Goal: Information Seeking & Learning: Check status

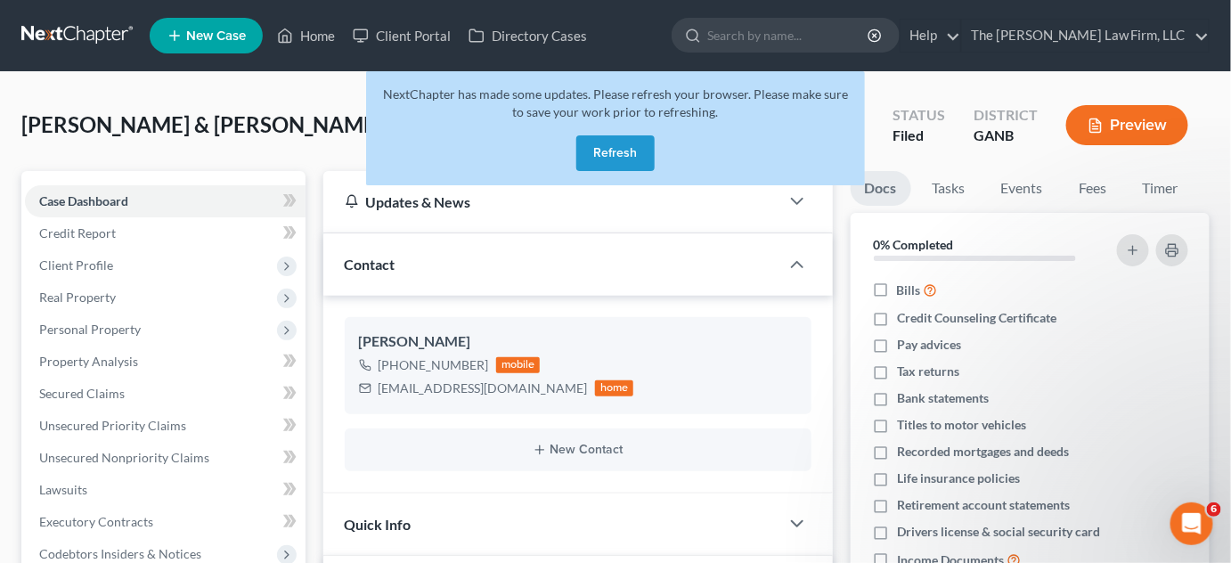
click at [625, 154] on button "Refresh" at bounding box center [616, 153] width 78 height 36
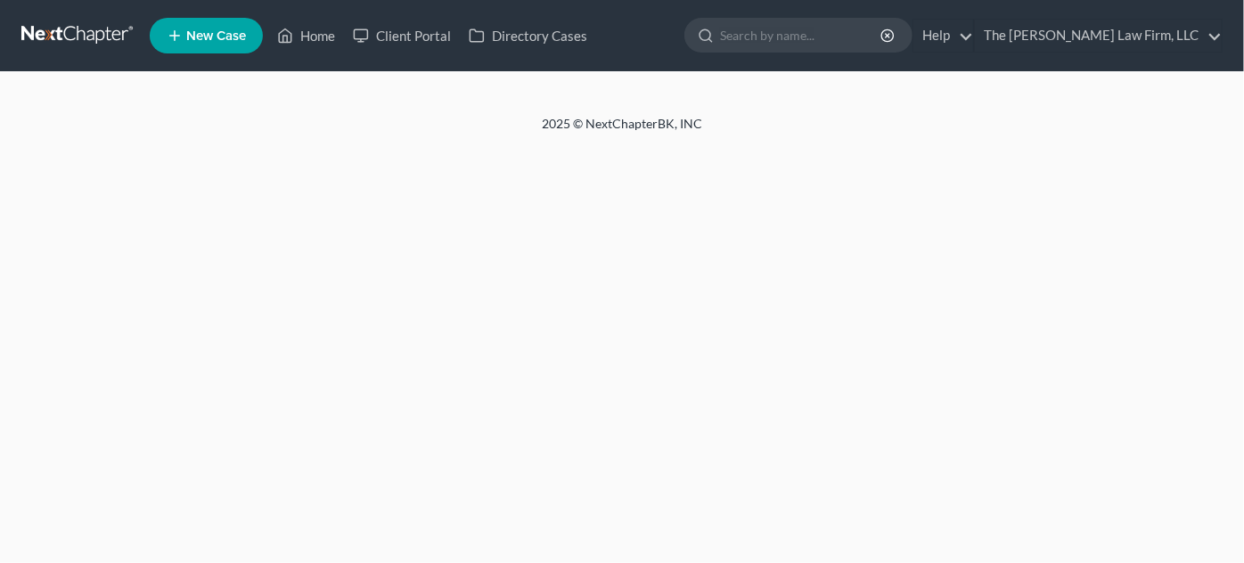
click at [806, 33] on input "search" at bounding box center [801, 35] width 163 height 33
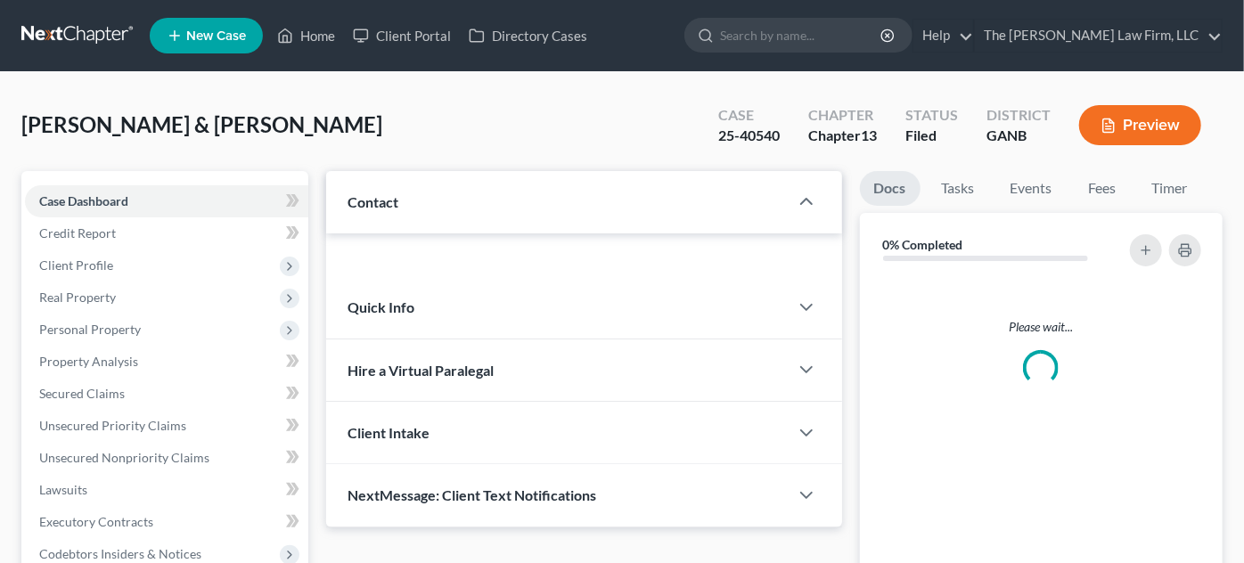
click at [806, 33] on input "search" at bounding box center [801, 35] width 163 height 33
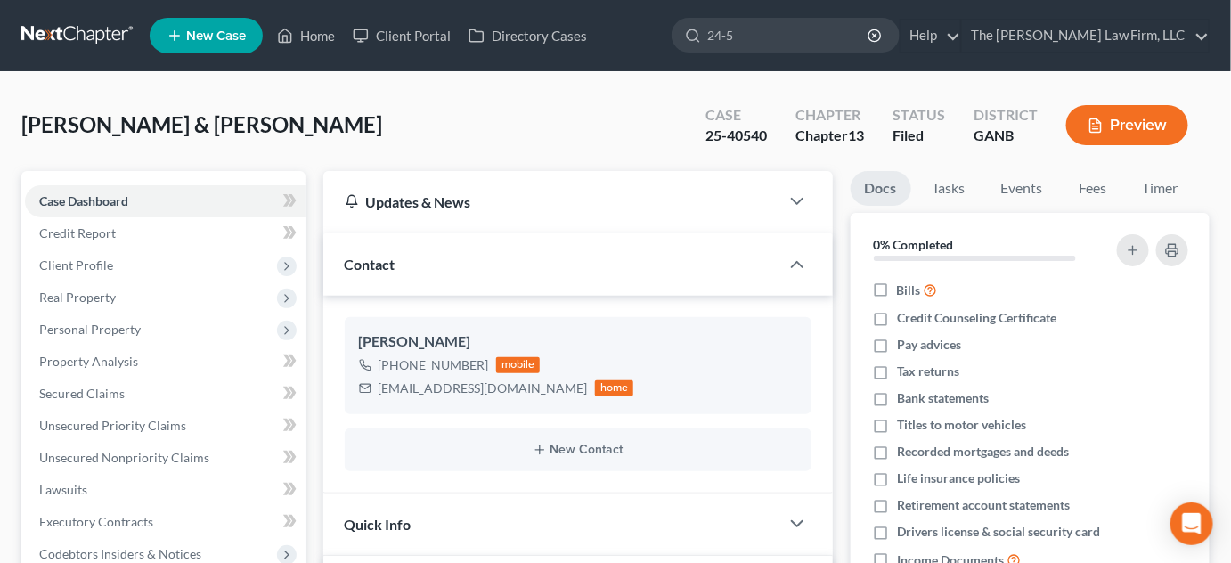
type input "24-53"
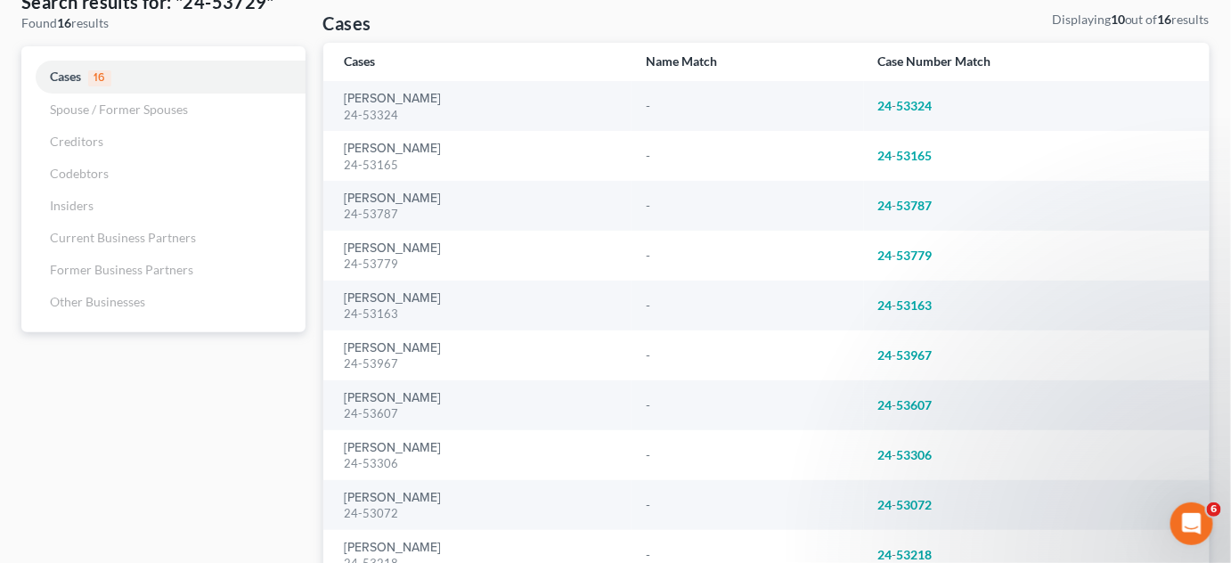
scroll to position [135, 0]
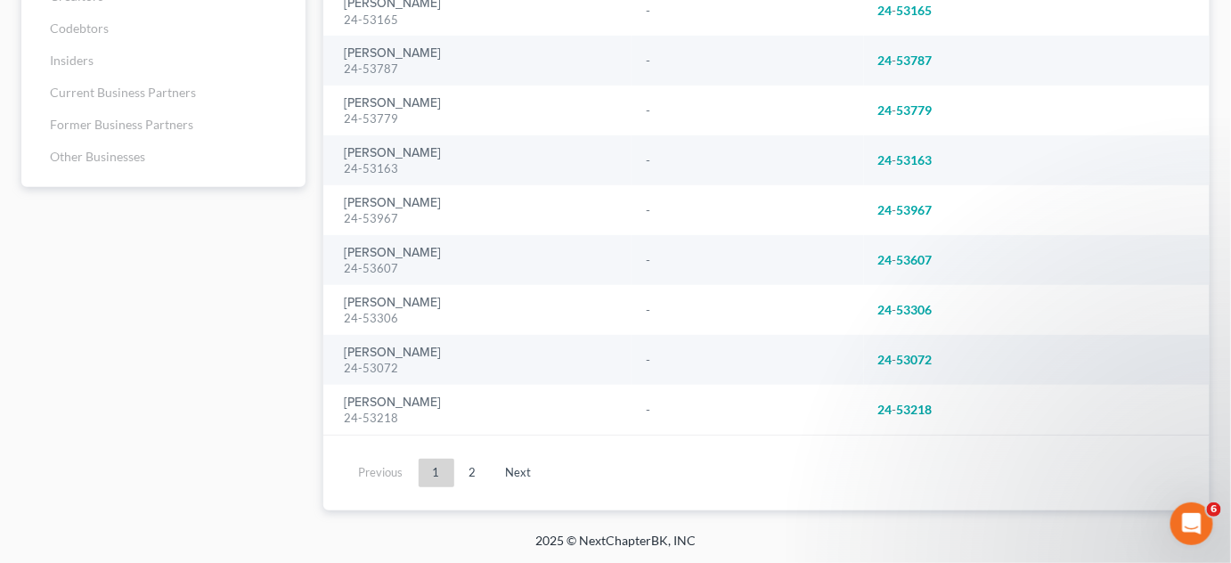
click at [523, 469] on link "Next" at bounding box center [519, 473] width 54 height 29
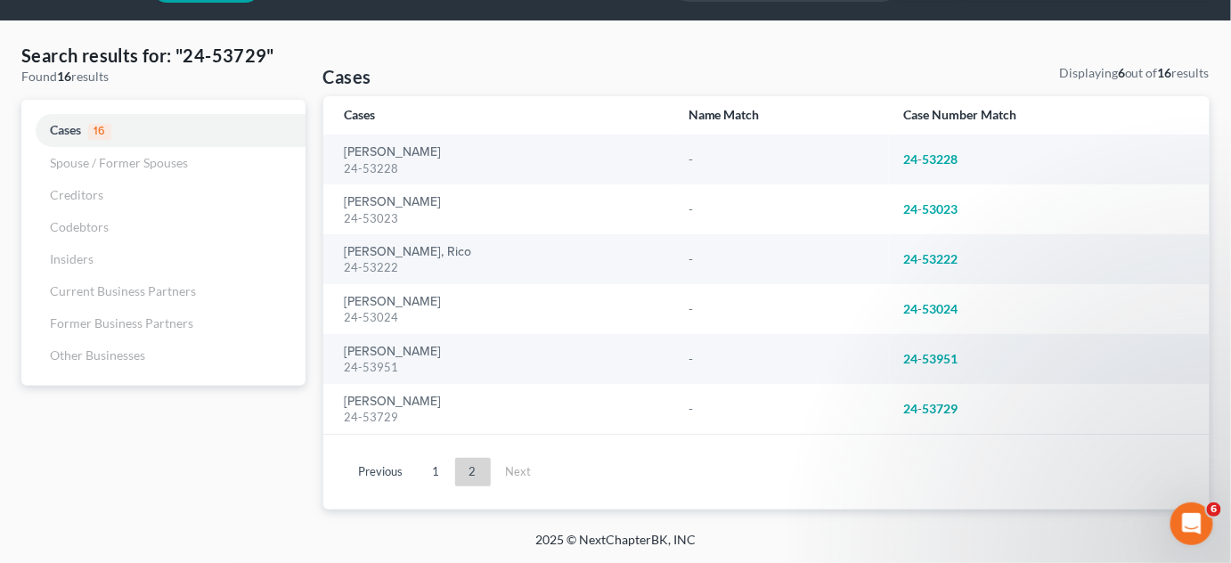
scroll to position [50, 0]
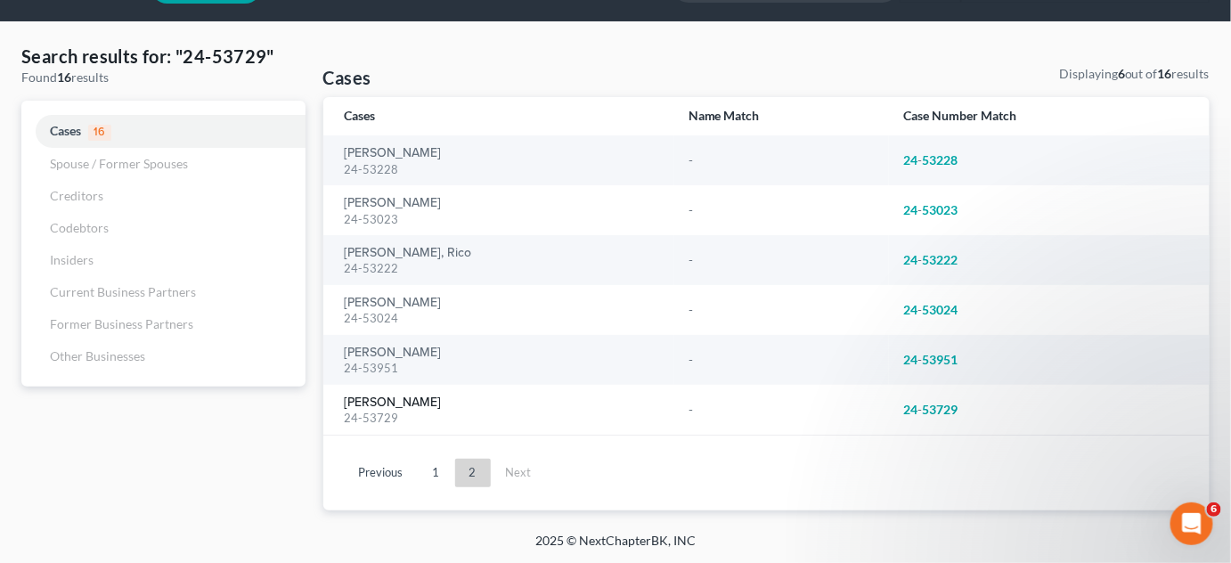
click at [381, 399] on link "[PERSON_NAME]" at bounding box center [393, 403] width 97 height 12
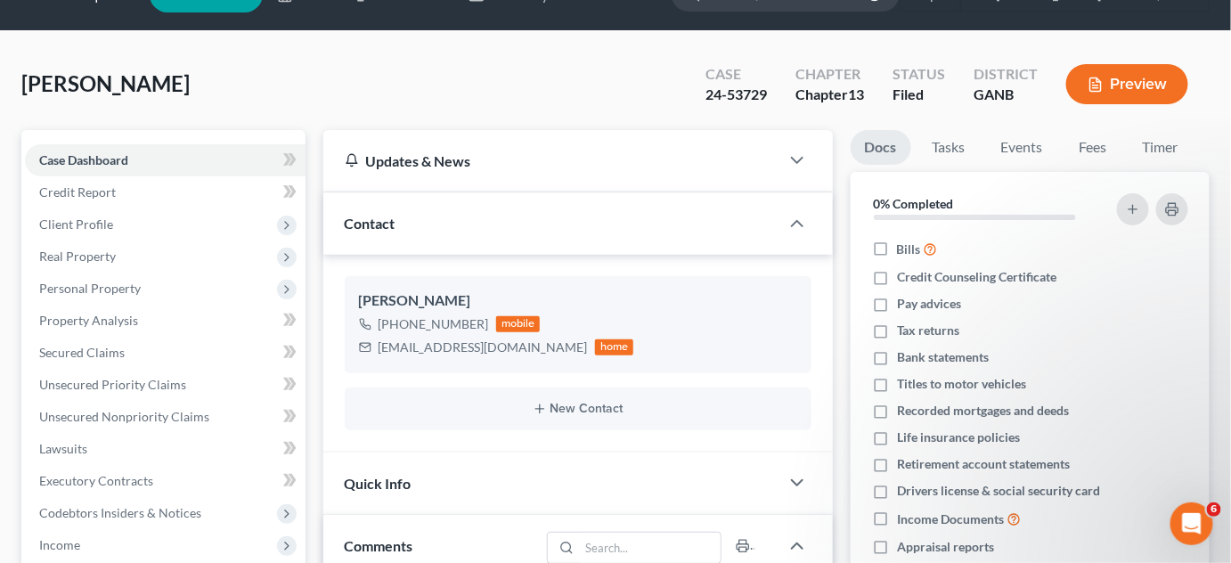
scroll to position [135, 0]
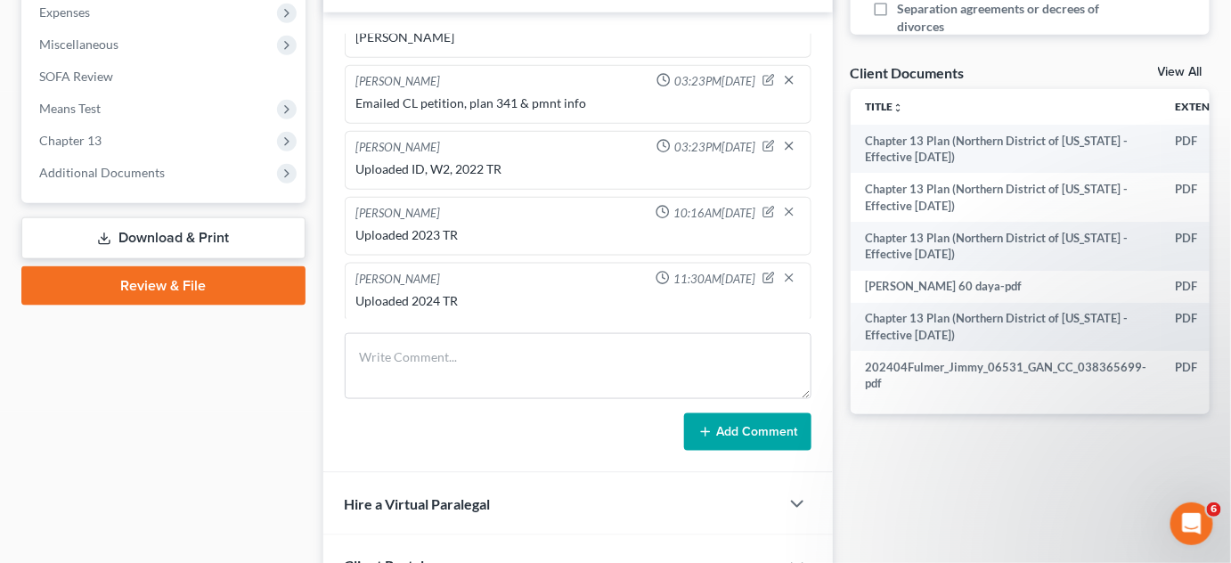
scroll to position [675, 0]
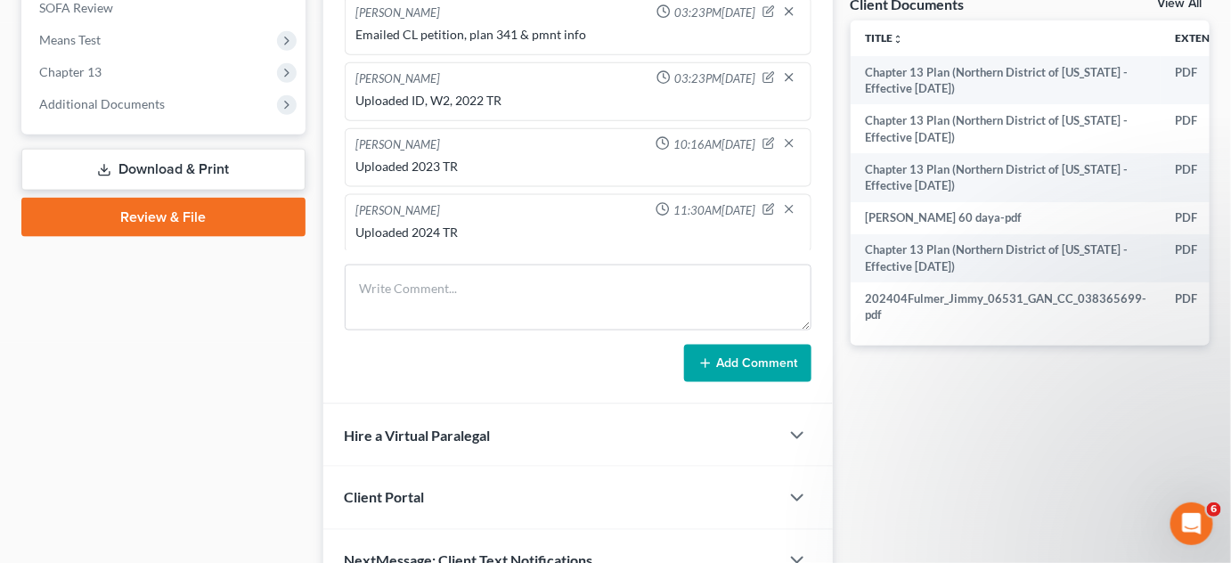
click at [48, 103] on span "Additional Documents" at bounding box center [102, 103] width 126 height 15
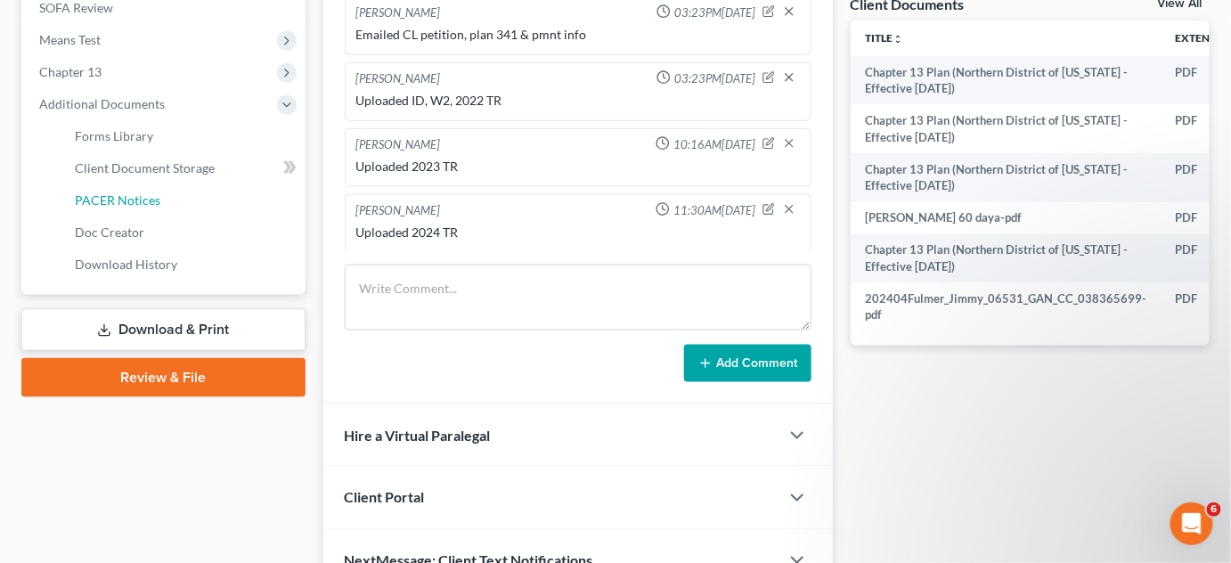
click at [96, 190] on link "PACER Notices" at bounding box center [183, 200] width 245 height 32
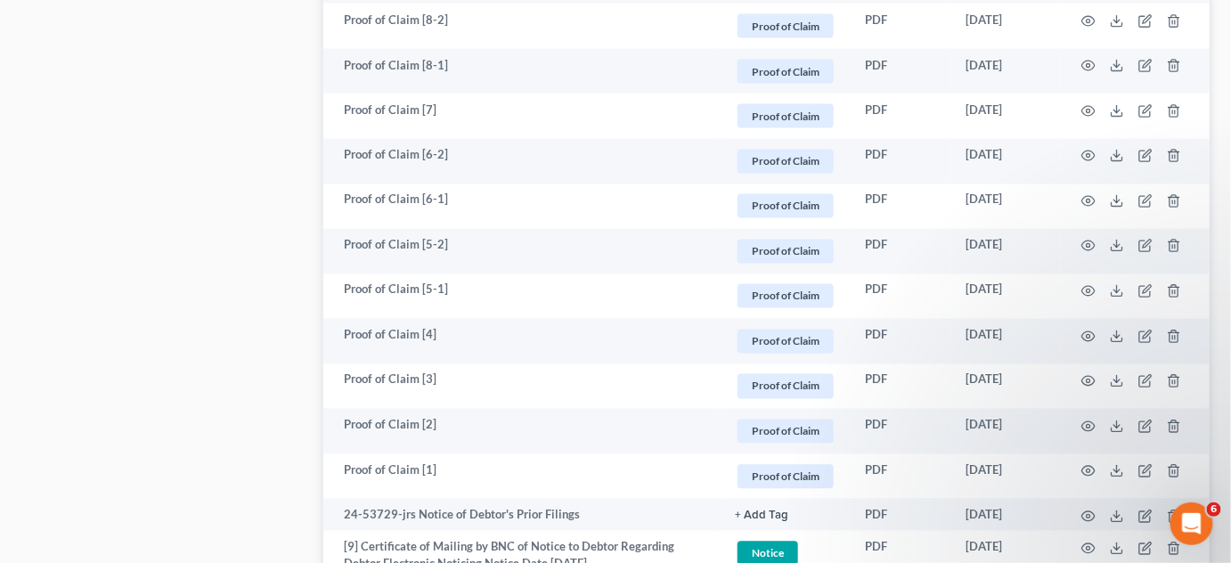
scroll to position [3533, 0]
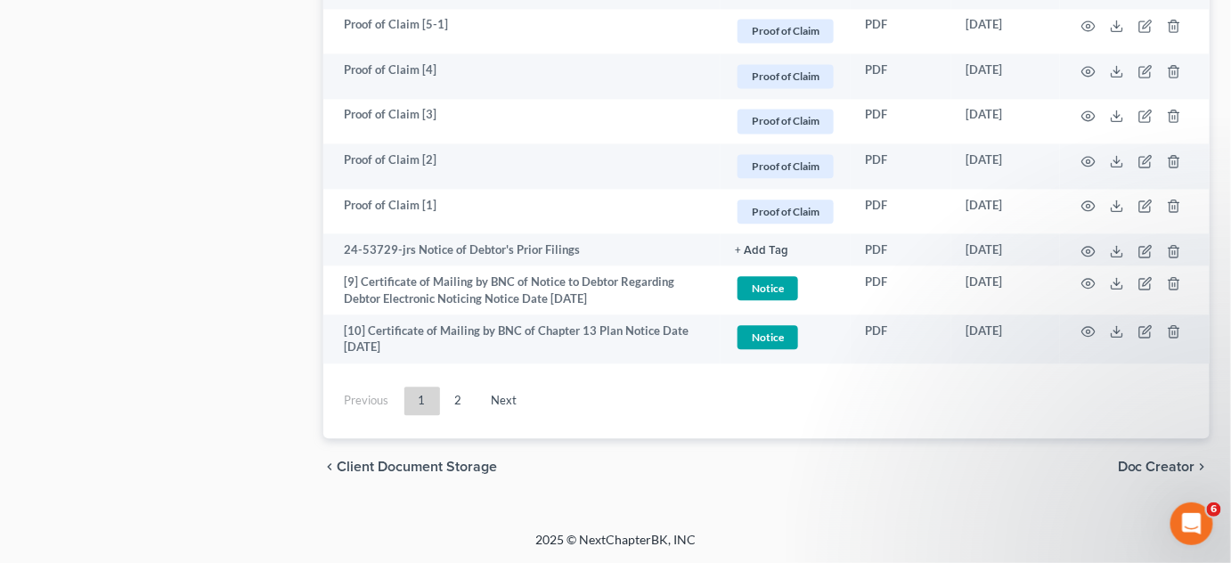
click at [498, 396] on link "Next" at bounding box center [505, 401] width 54 height 29
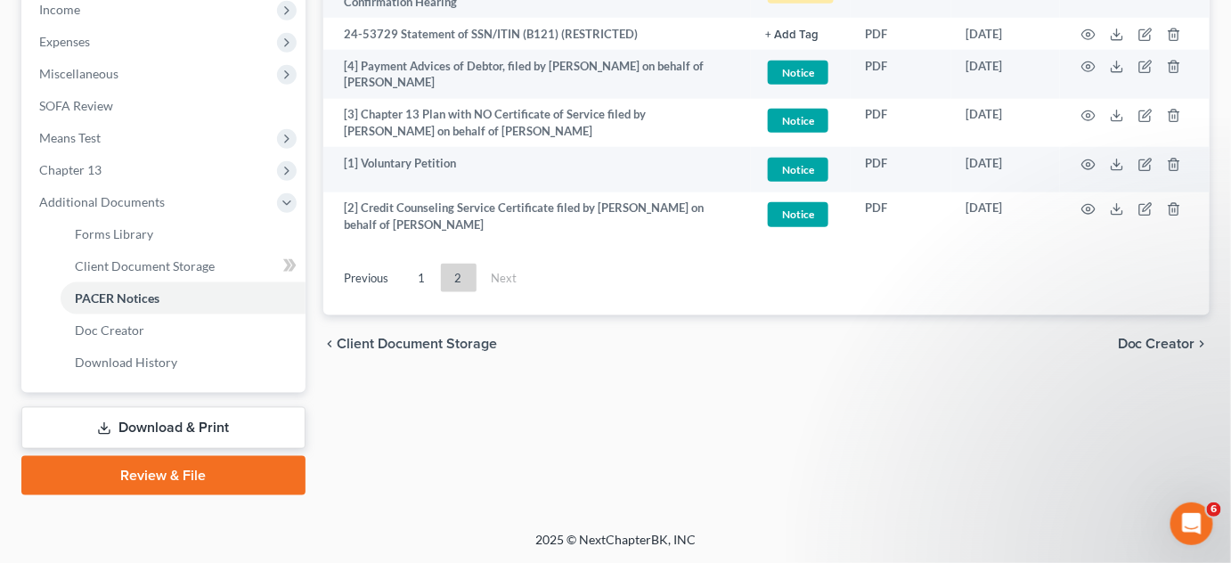
scroll to position [575, 0]
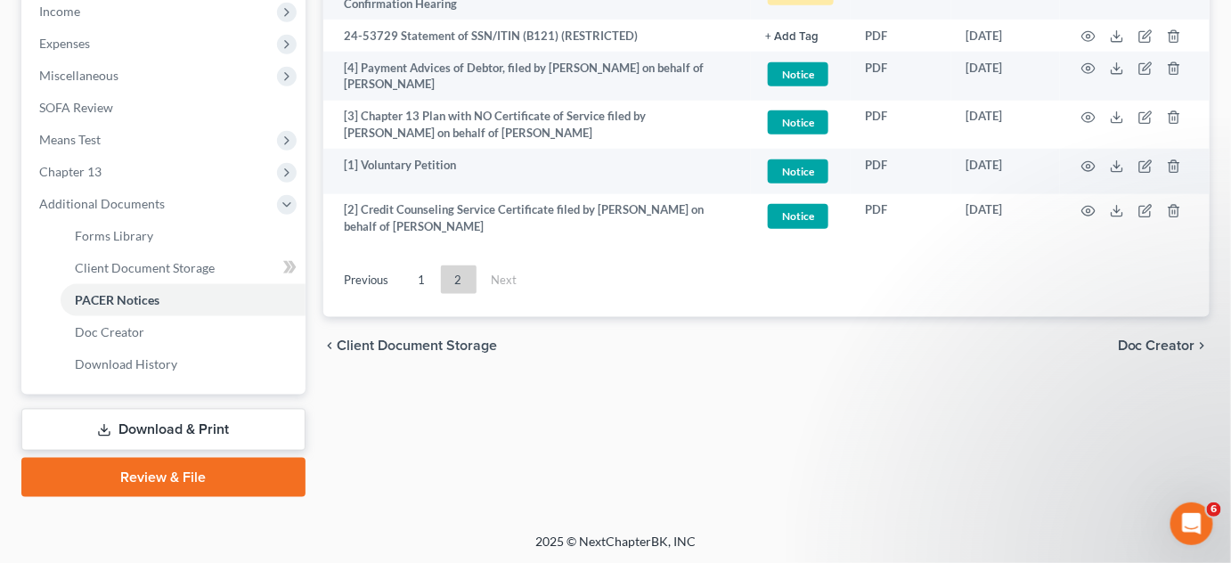
click at [492, 394] on div "Forms Library Client Document Storage PACER Notices Doc Creator Download Histor…" at bounding box center [767, 46] width 905 height 901
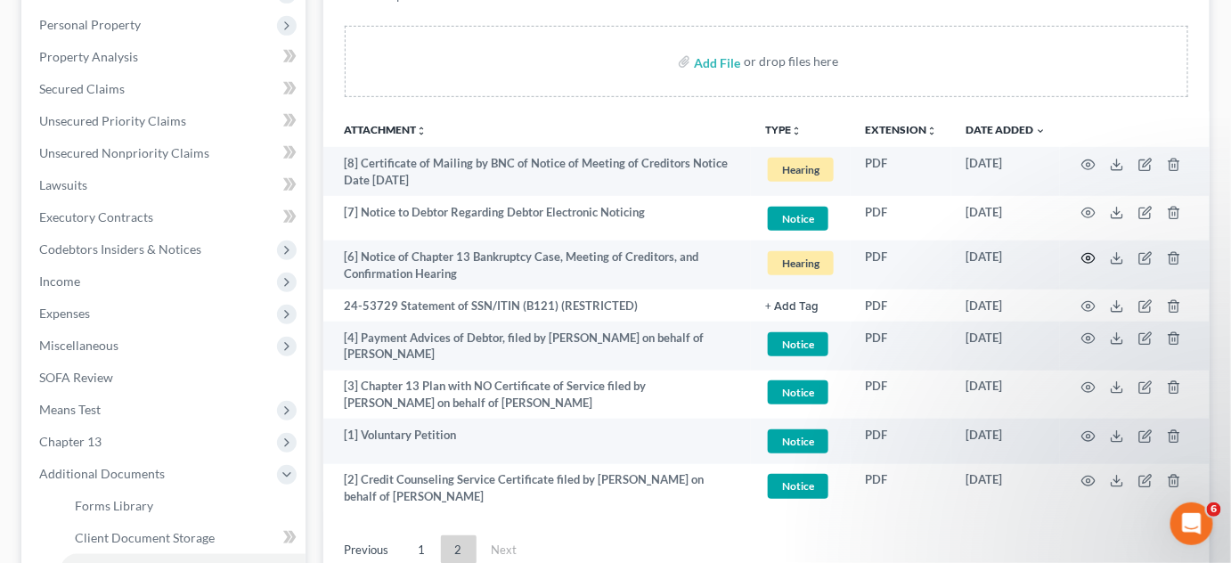
click at [1087, 254] on icon "button" at bounding box center [1089, 258] width 14 height 14
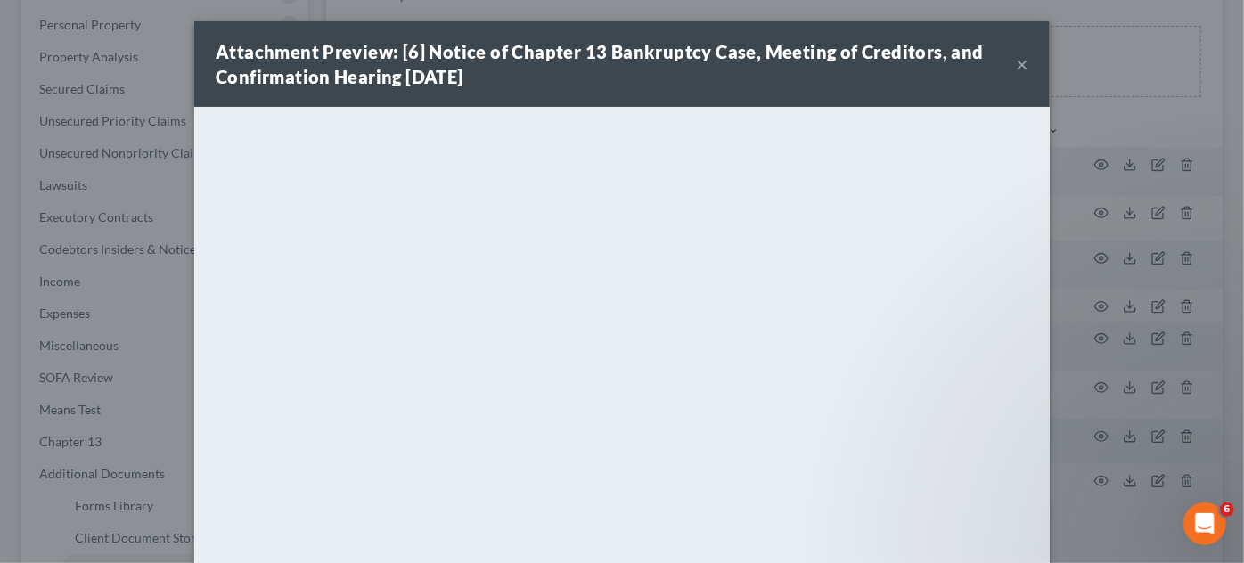
click at [1110, 143] on div "Attachment Preview: [6] Notice of Chapter 13 Bankruptcy Case, Meeting of Credit…" at bounding box center [622, 281] width 1244 height 563
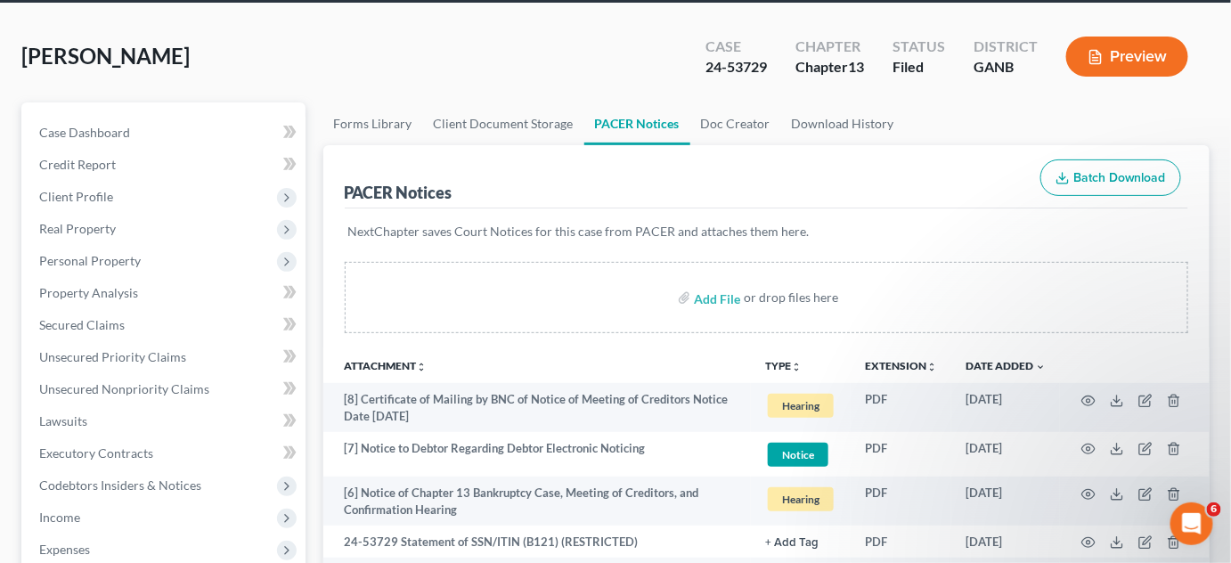
scroll to position [0, 0]
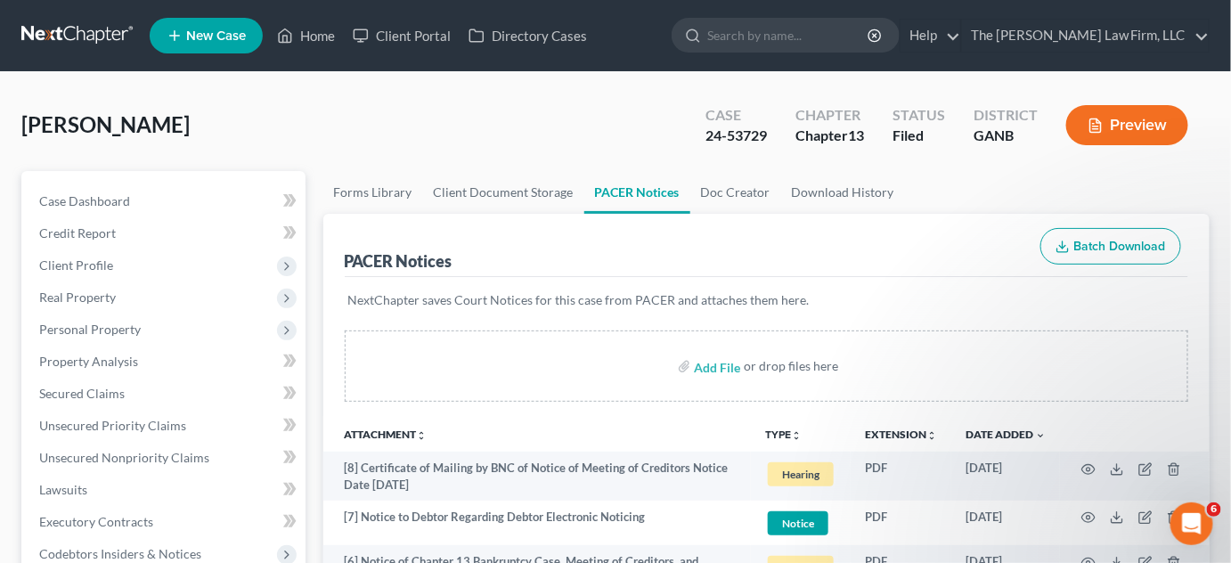
click at [772, 44] on input "search" at bounding box center [789, 35] width 163 height 33
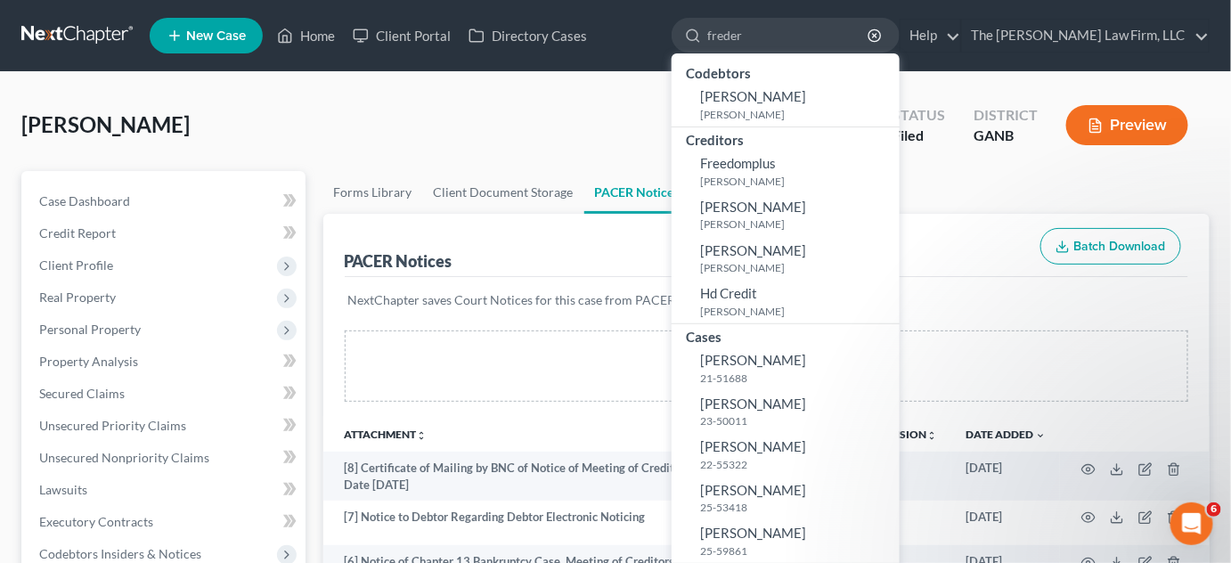
type input "freder"
click at [784, 535] on span "[PERSON_NAME]" at bounding box center [753, 533] width 106 height 16
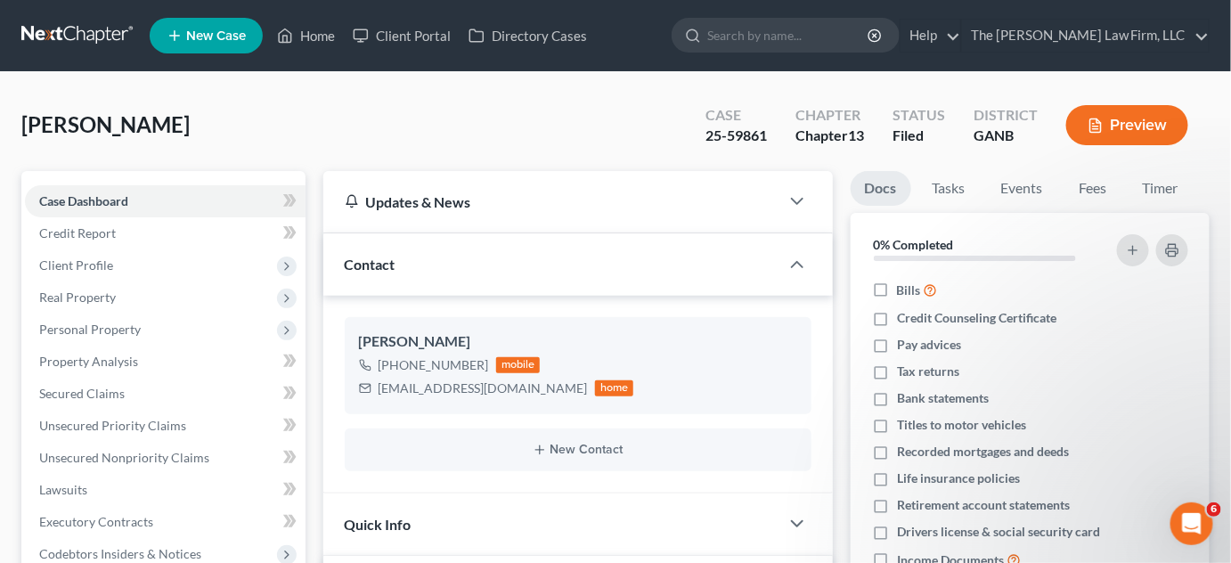
scroll to position [539, 0]
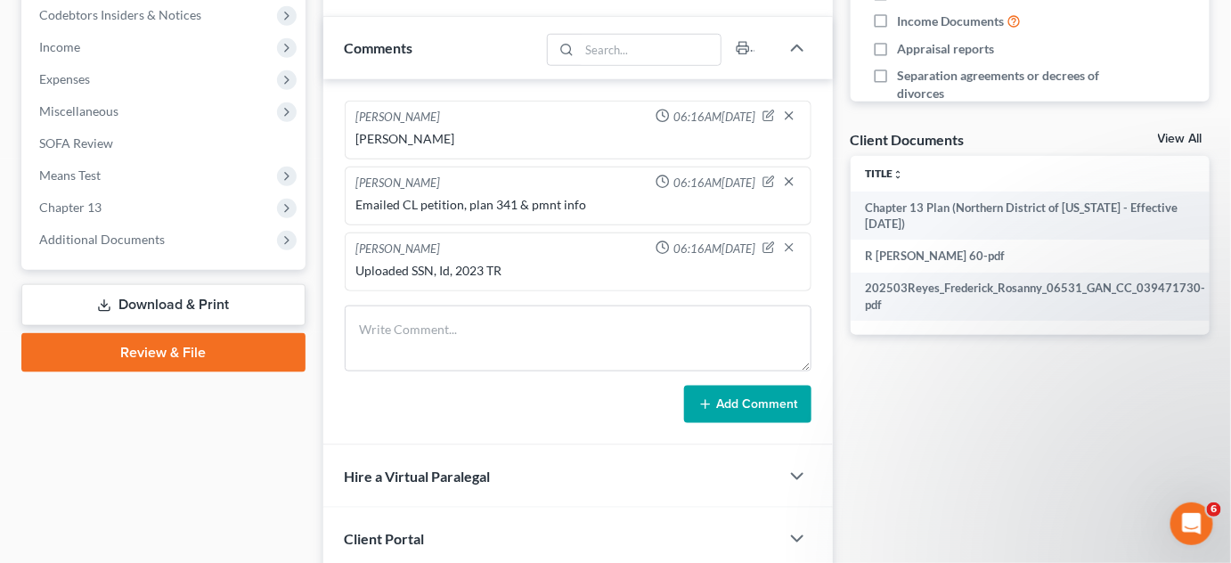
click at [119, 244] on span "Additional Documents" at bounding box center [102, 239] width 126 height 15
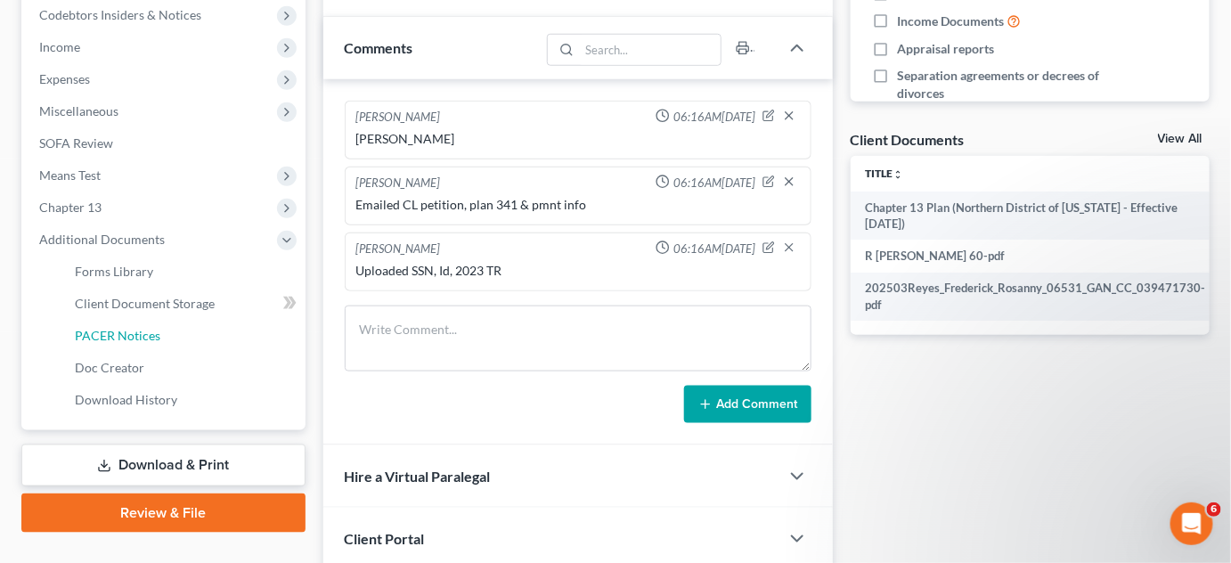
click at [121, 330] on span "PACER Notices" at bounding box center [118, 335] width 86 height 15
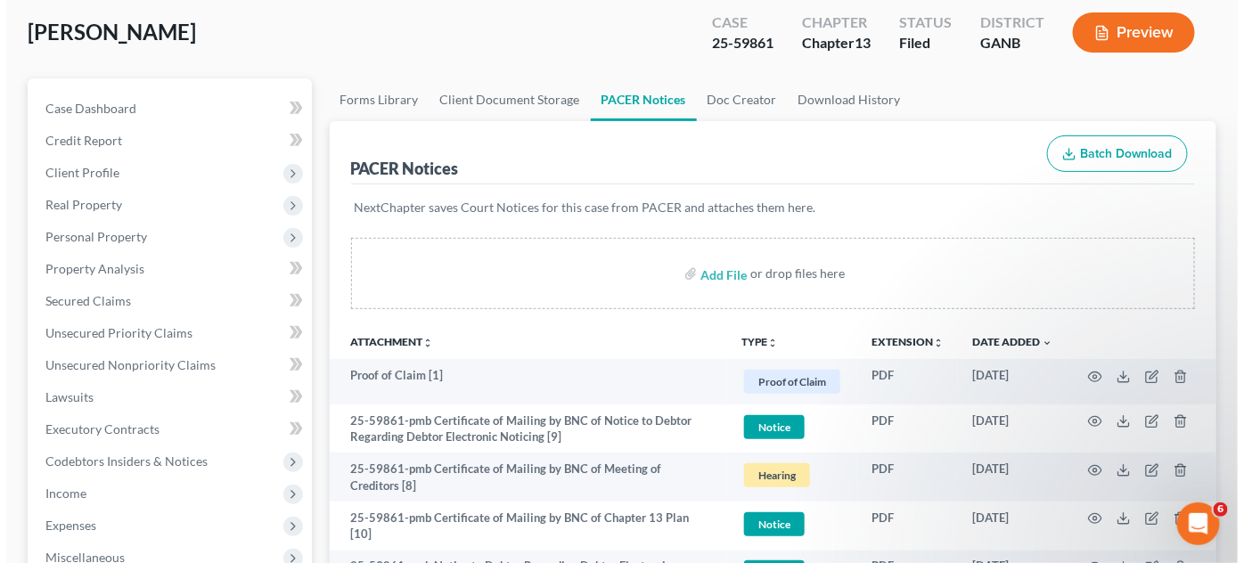
scroll to position [135, 0]
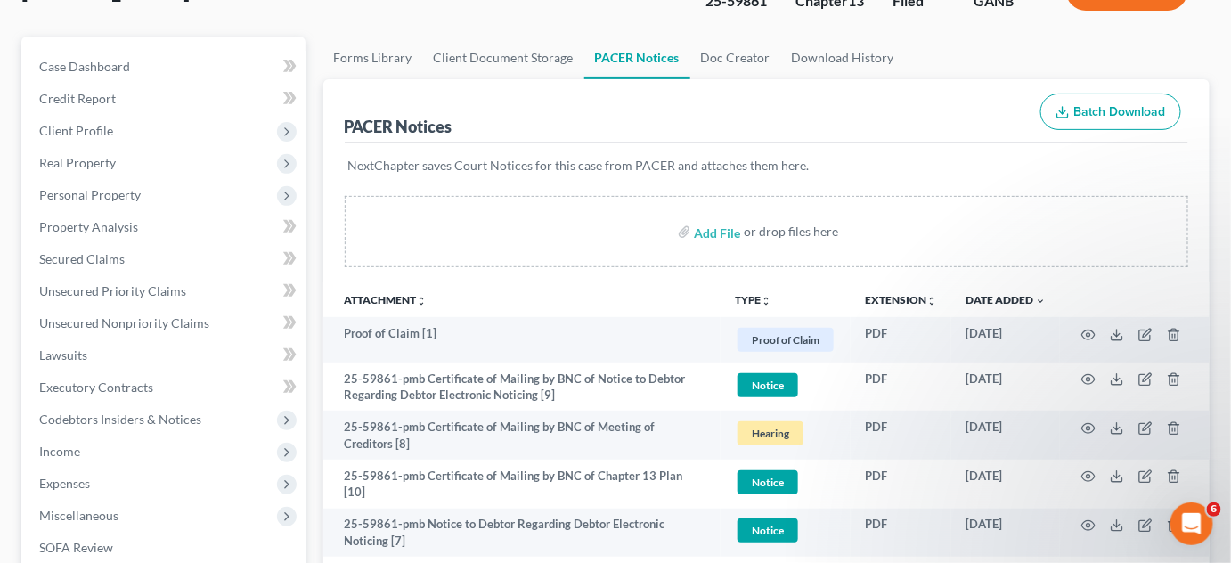
click at [844, 166] on p "NextChapter saves Court Notices for this case from PACER and attaches them here." at bounding box center [767, 166] width 838 height 18
click at [1087, 330] on icon "button" at bounding box center [1089, 335] width 13 height 10
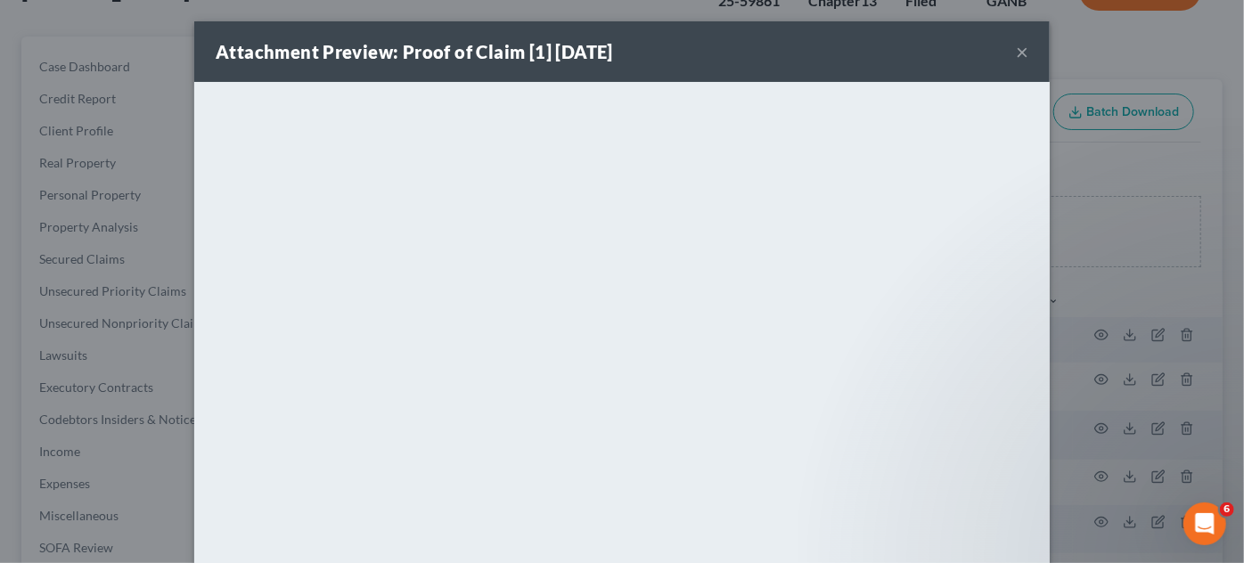
click at [1113, 290] on div "Attachment Preview: Proof of Claim [1] [DATE] × <object ng-attr-data='[URL][DOM…" at bounding box center [622, 281] width 1244 height 563
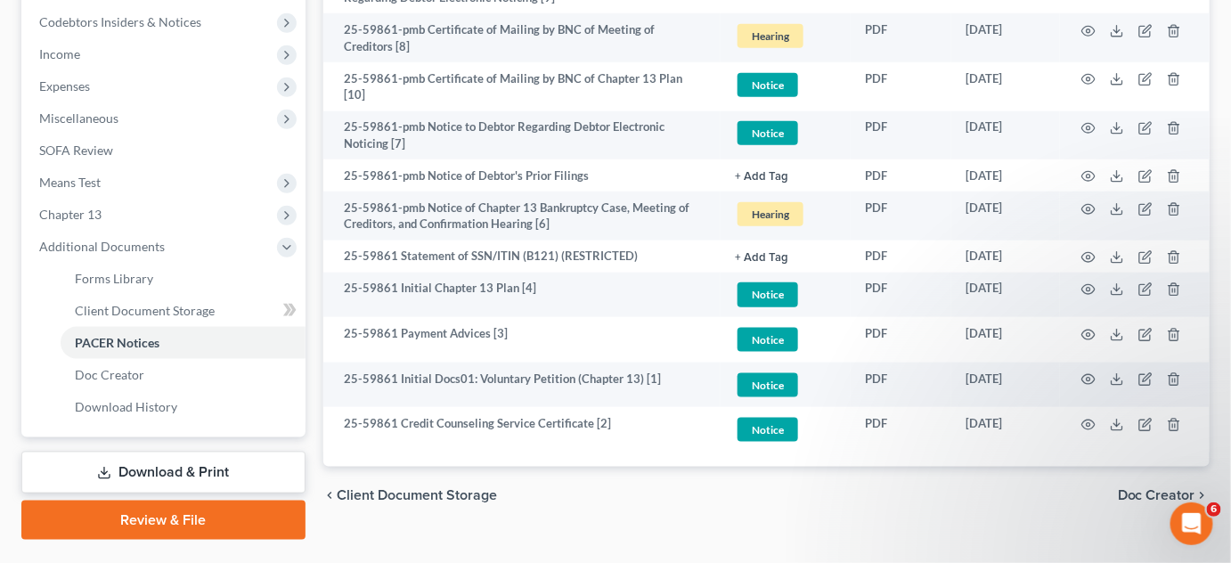
scroll to position [539, 0]
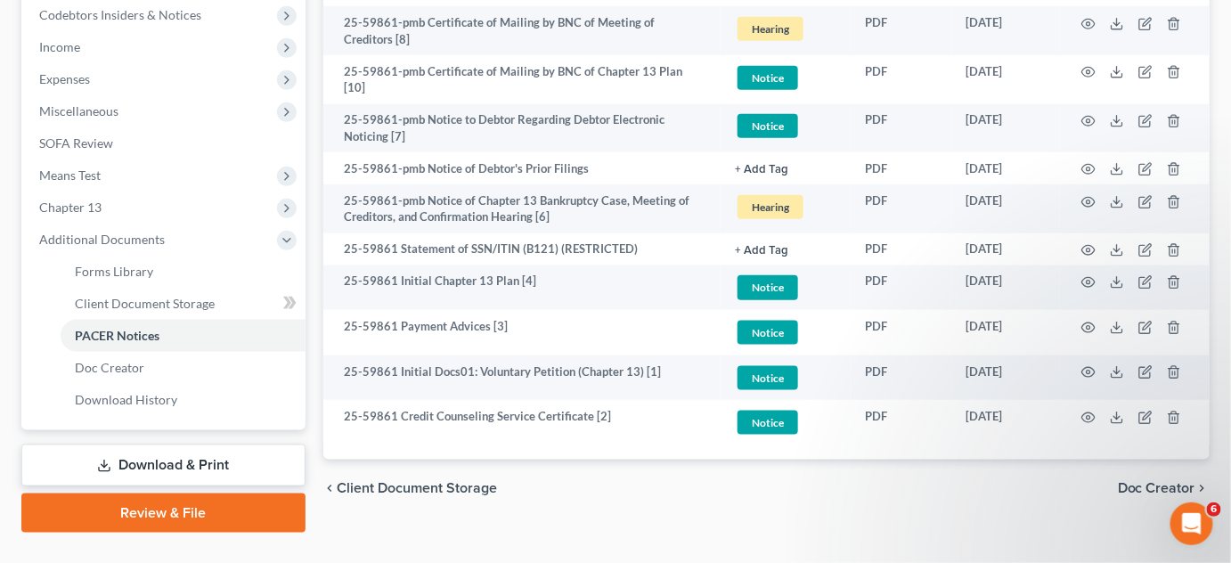
click at [912, 487] on div "chevron_left Client Document Storage Doc Creator chevron_right" at bounding box center [767, 488] width 888 height 57
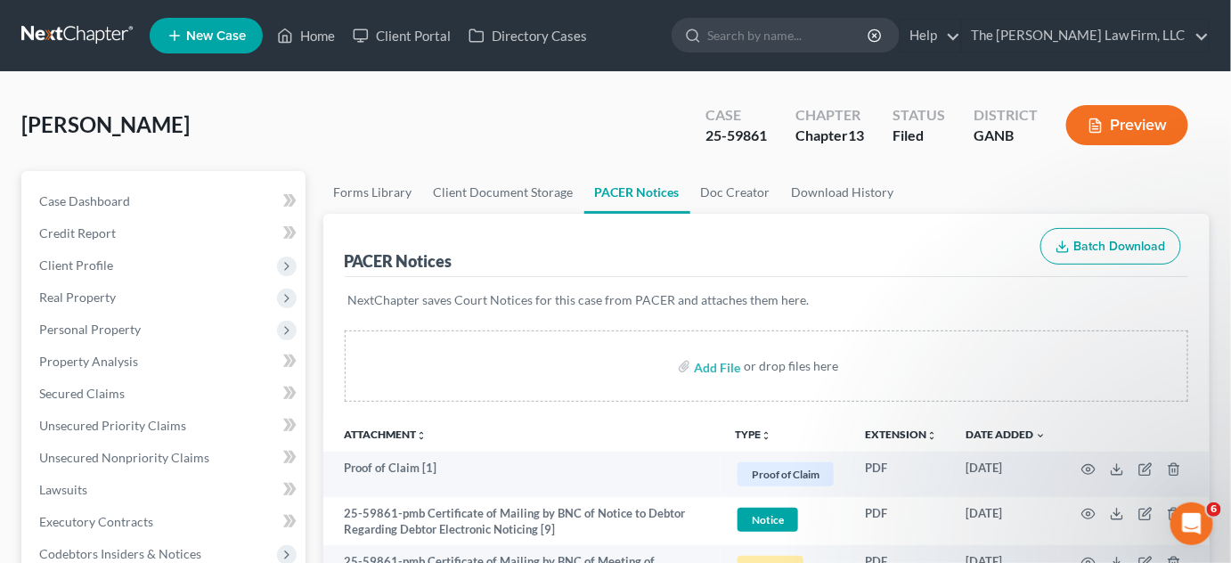
scroll to position [405, 0]
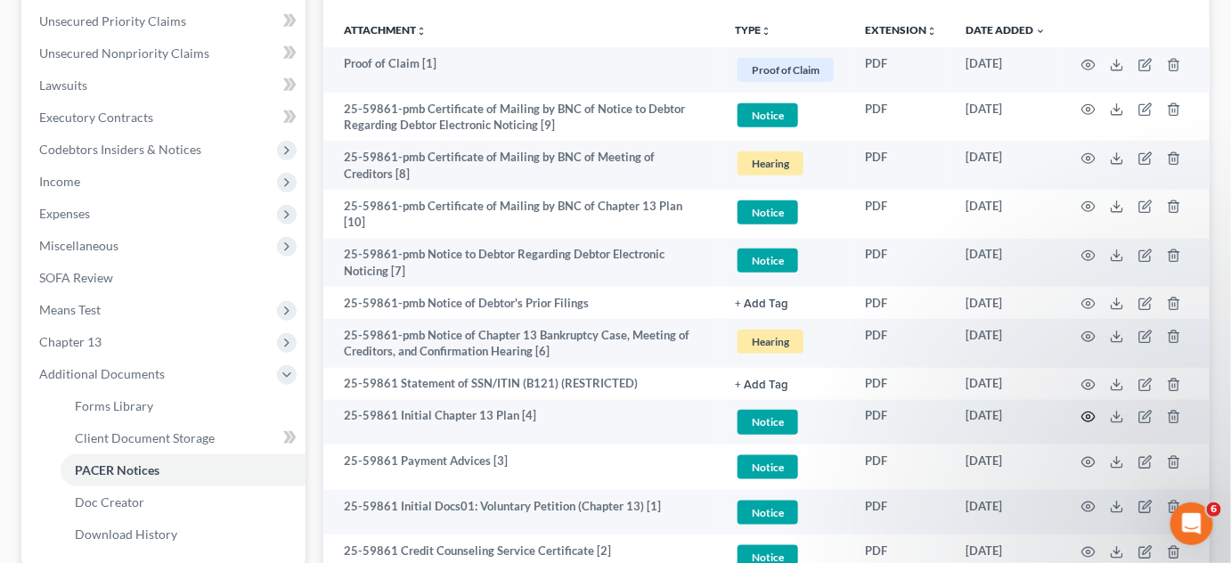
click at [1092, 410] on icon "button" at bounding box center [1089, 417] width 14 height 14
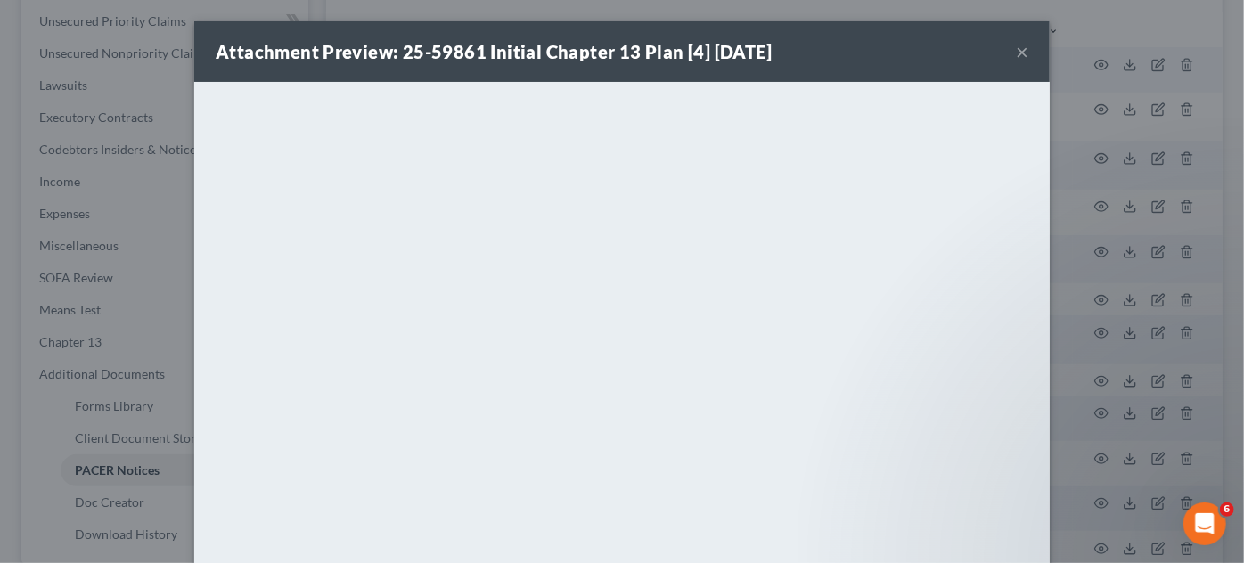
click at [1167, 310] on div "Attachment Preview: 25-59861 Initial Chapter 13 Plan [4] [DATE] × <object ng-at…" at bounding box center [622, 281] width 1244 height 563
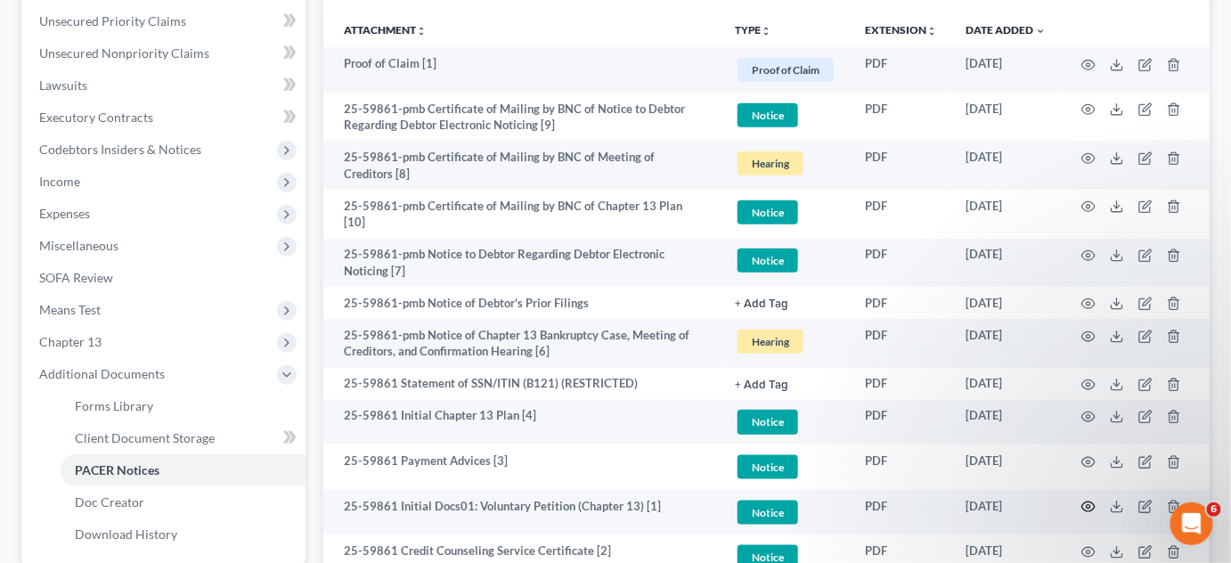
click at [1091, 505] on circle "button" at bounding box center [1089, 507] width 4 height 4
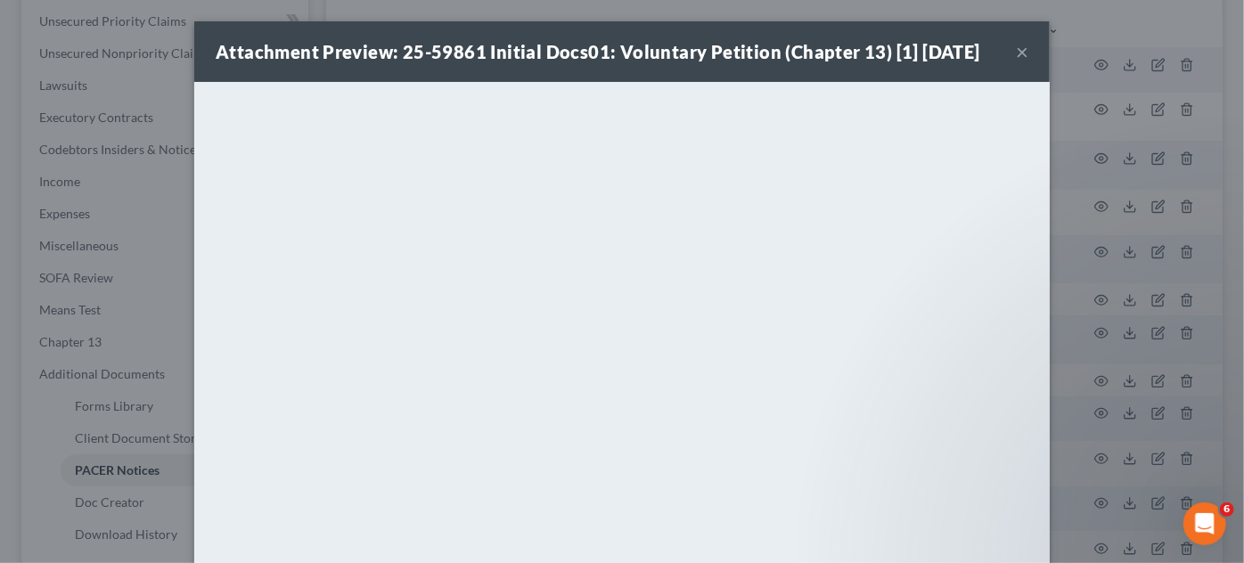
click at [1021, 54] on button "×" at bounding box center [1022, 51] width 12 height 21
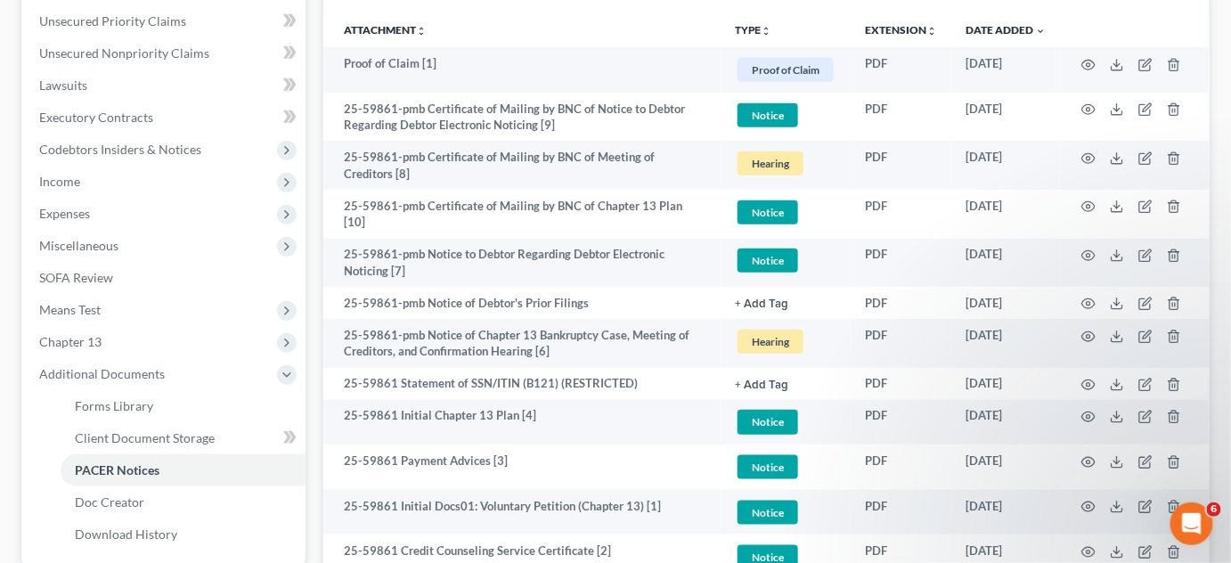
scroll to position [0, 0]
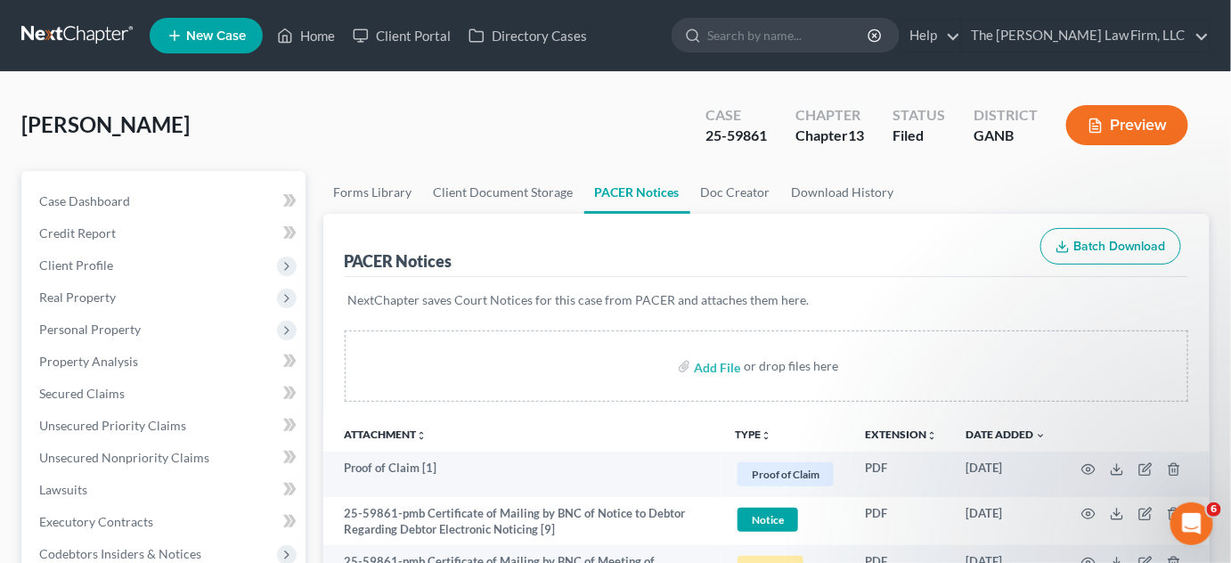
click at [793, 42] on input "search" at bounding box center [789, 35] width 163 height 33
type input "[PERSON_NAME]"
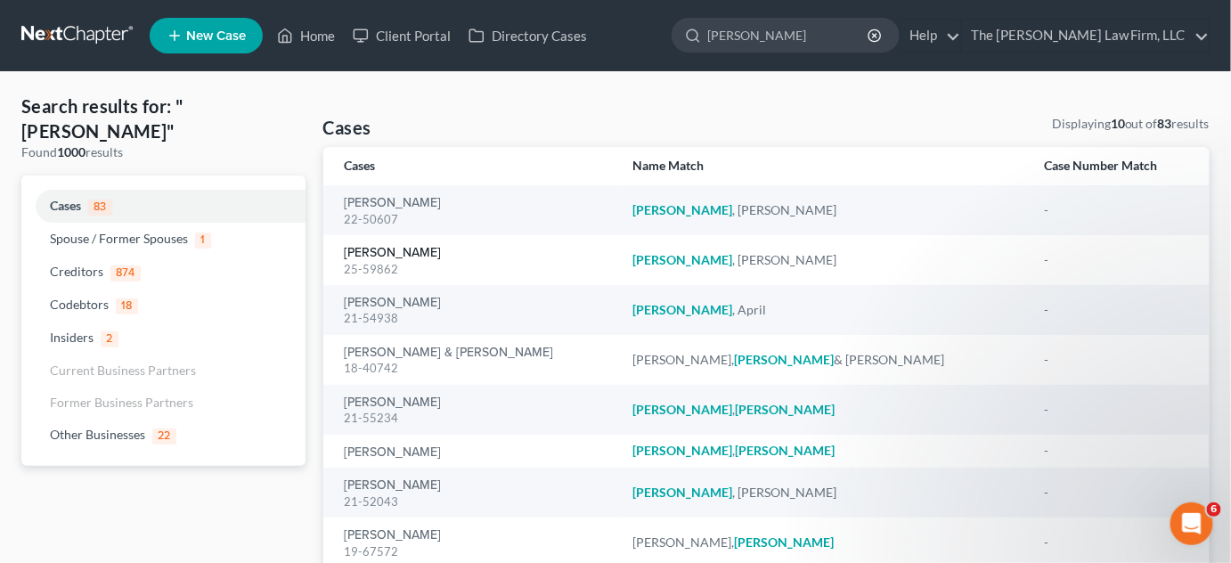
click at [372, 257] on link "[PERSON_NAME]" at bounding box center [393, 253] width 97 height 12
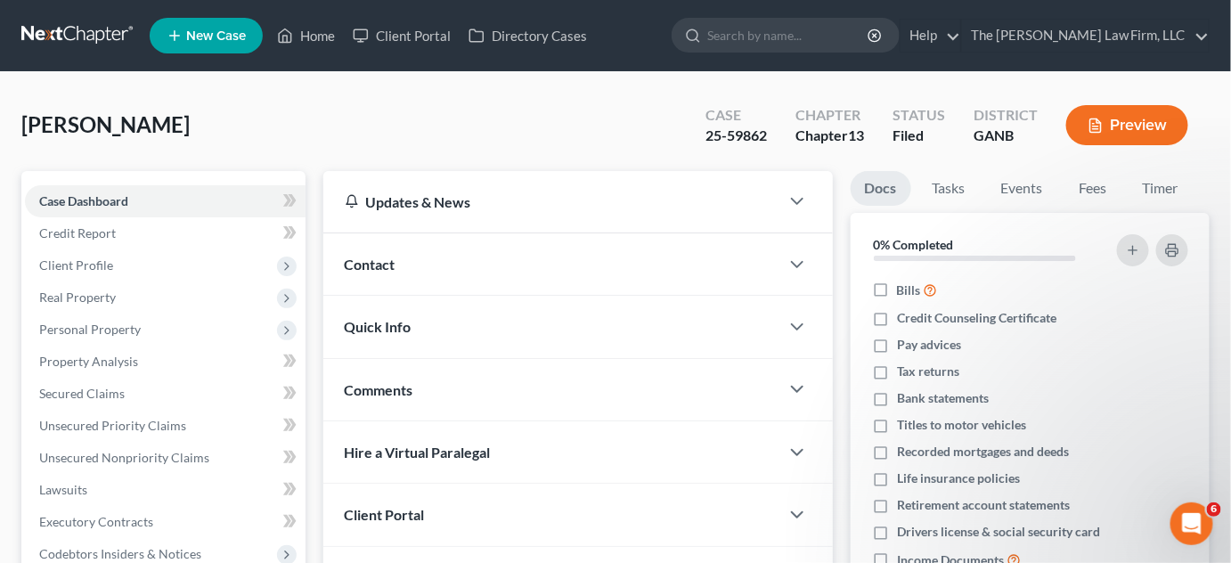
scroll to position [418, 0]
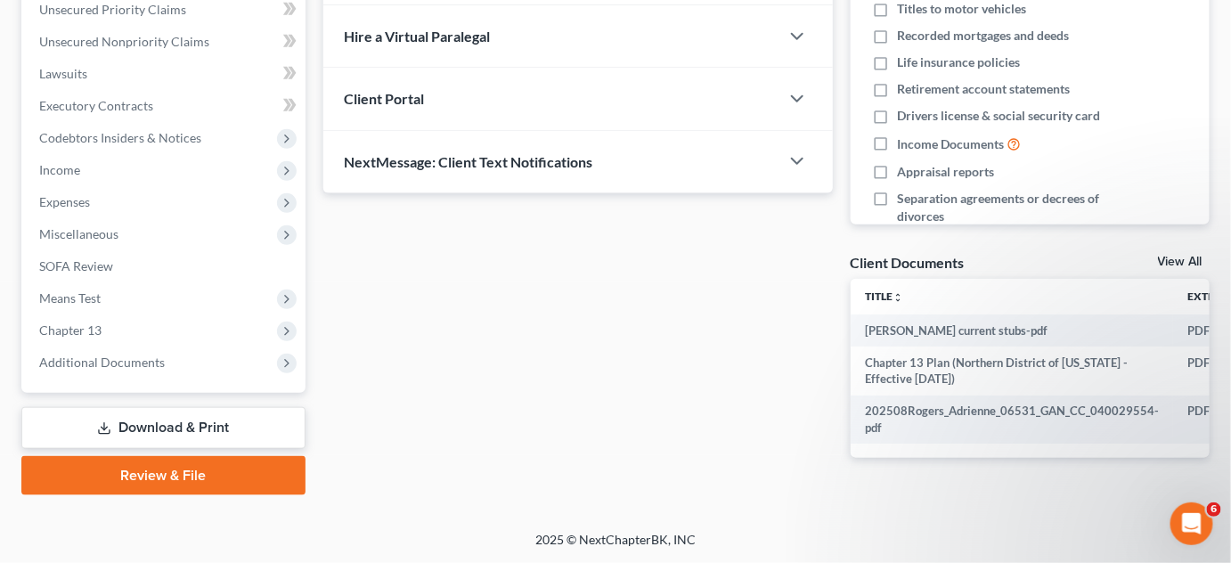
click at [70, 360] on span "Additional Documents" at bounding box center [102, 362] width 126 height 15
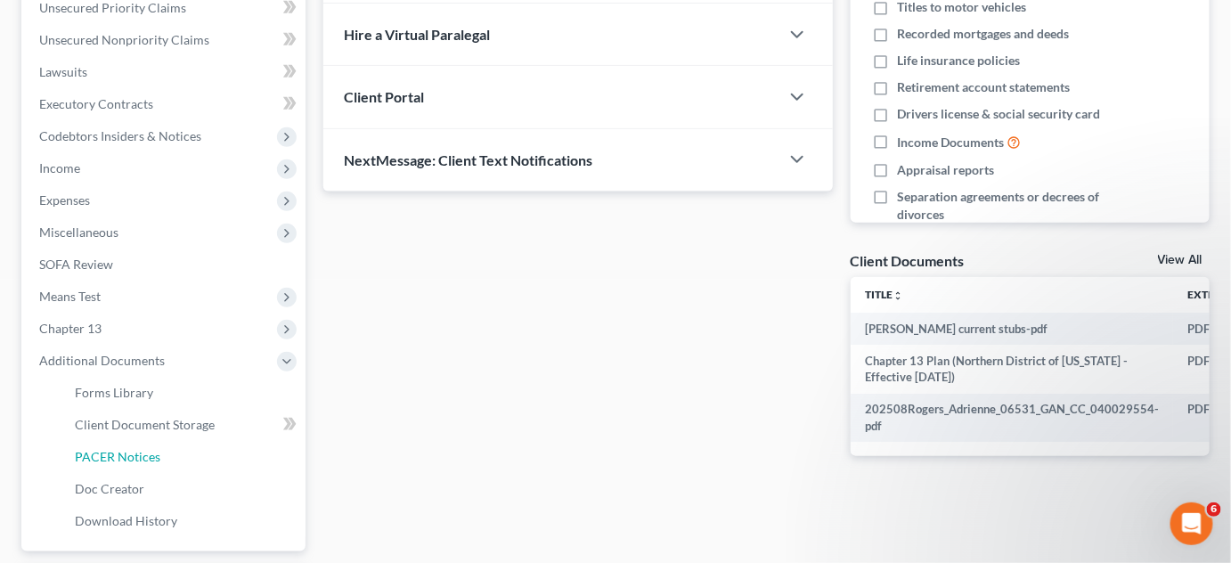
click at [127, 462] on span "PACER Notices" at bounding box center [118, 456] width 86 height 15
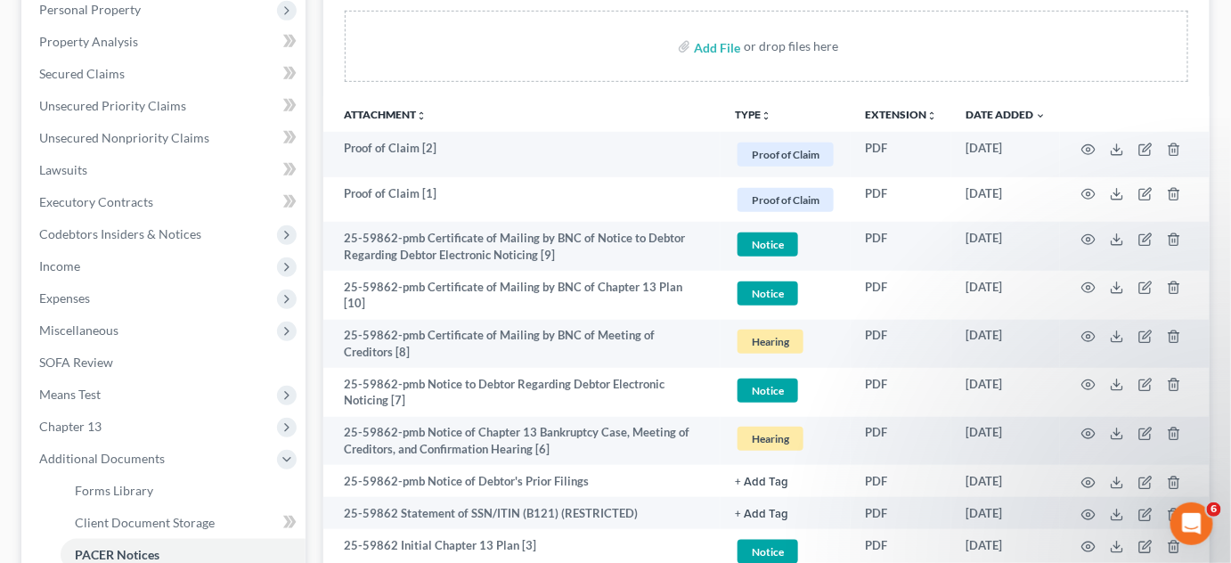
scroll to position [405, 0]
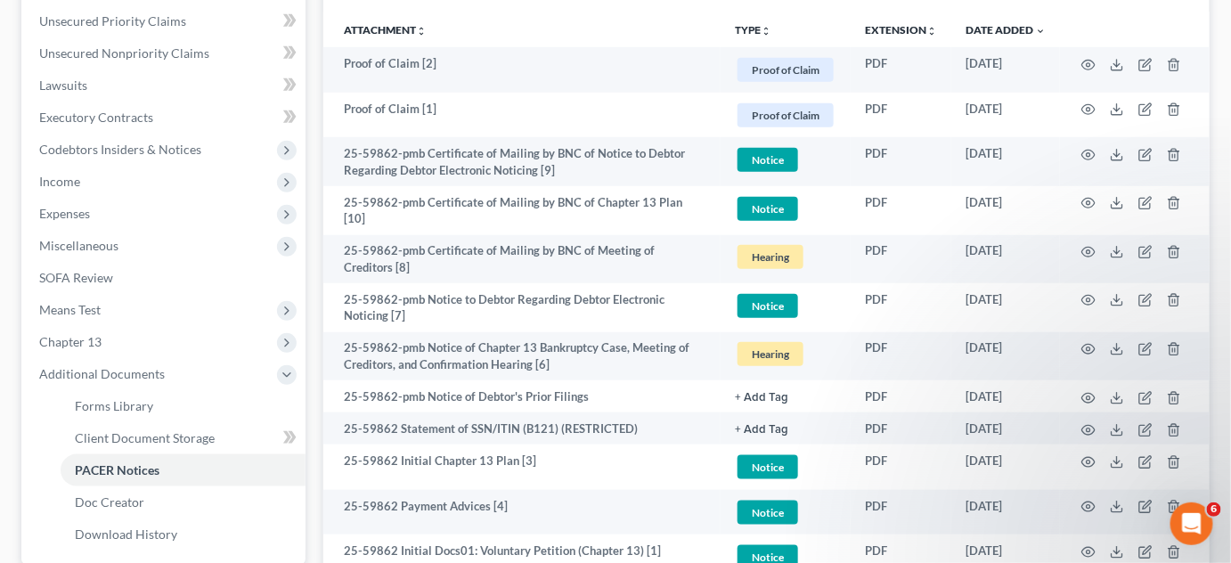
click at [315, 144] on div "Forms Library Client Document Storage PACER Notices Doc Creator Download Histor…" at bounding box center [767, 232] width 905 height 930
click at [1090, 342] on icon "button" at bounding box center [1089, 349] width 14 height 14
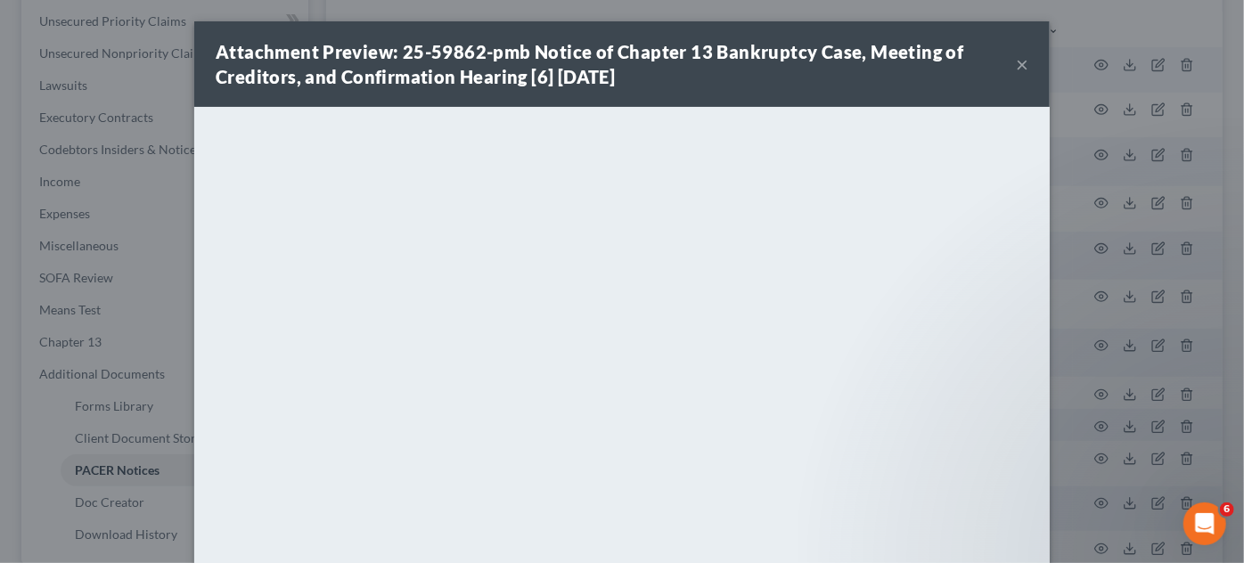
click at [1016, 70] on button "×" at bounding box center [1022, 63] width 12 height 21
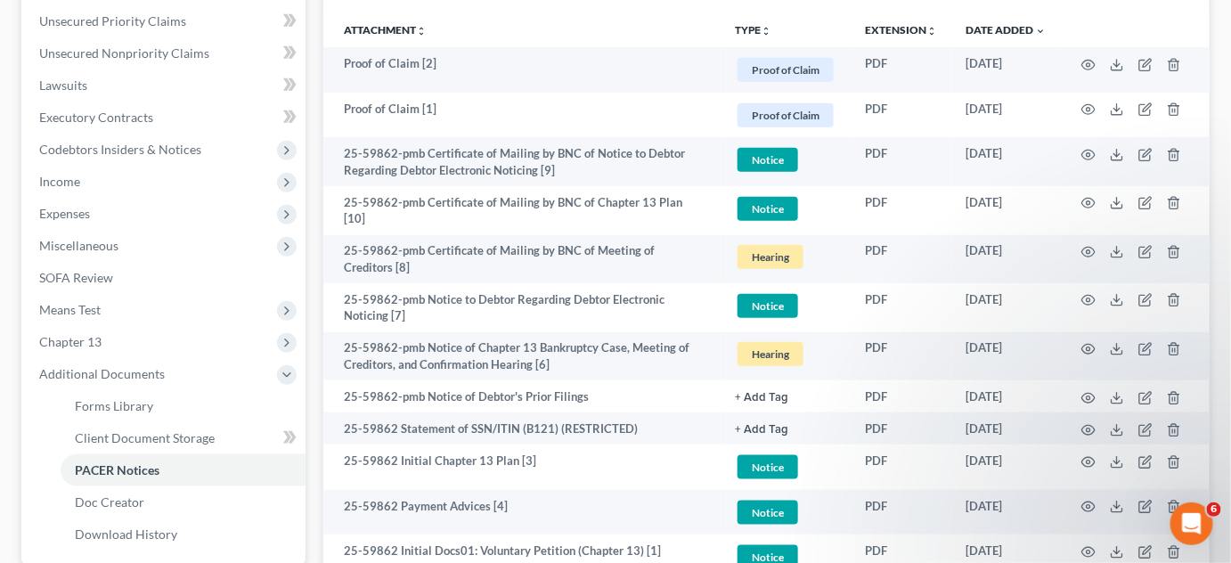
scroll to position [0, 0]
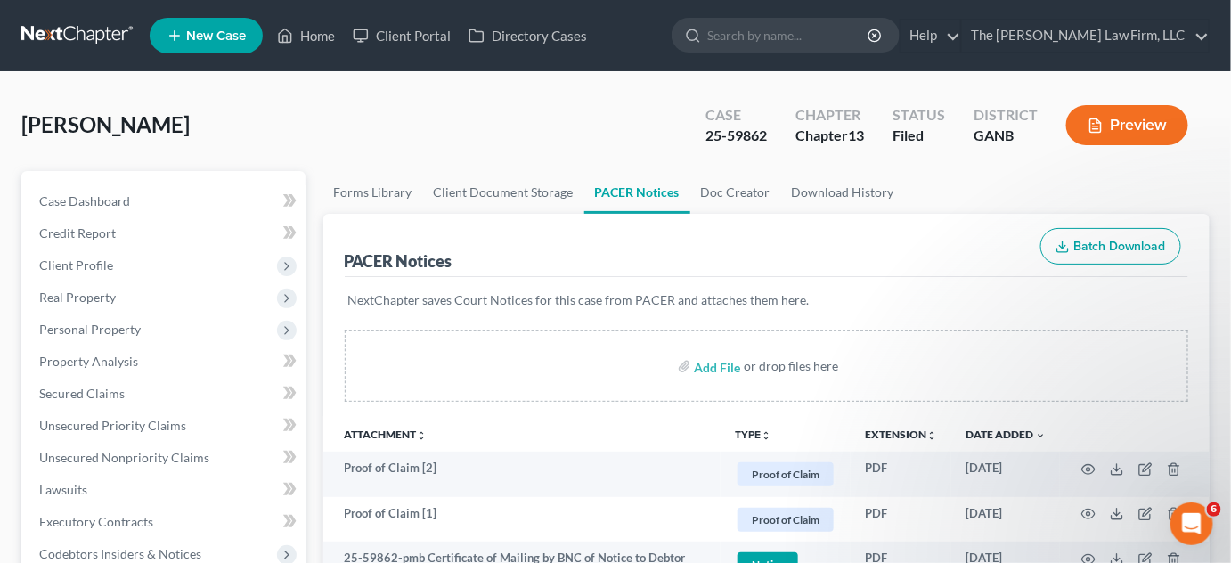
click at [813, 30] on input "search" at bounding box center [789, 35] width 163 height 33
type input "[PERSON_NAME] anth"
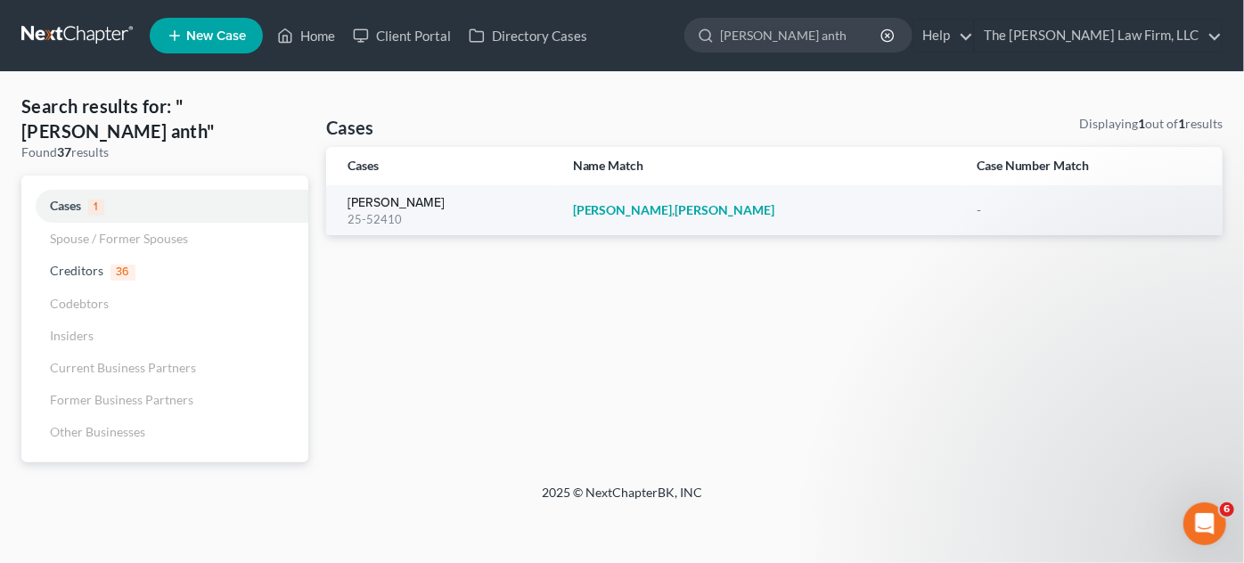
click at [385, 198] on link "[PERSON_NAME]" at bounding box center [396, 203] width 97 height 12
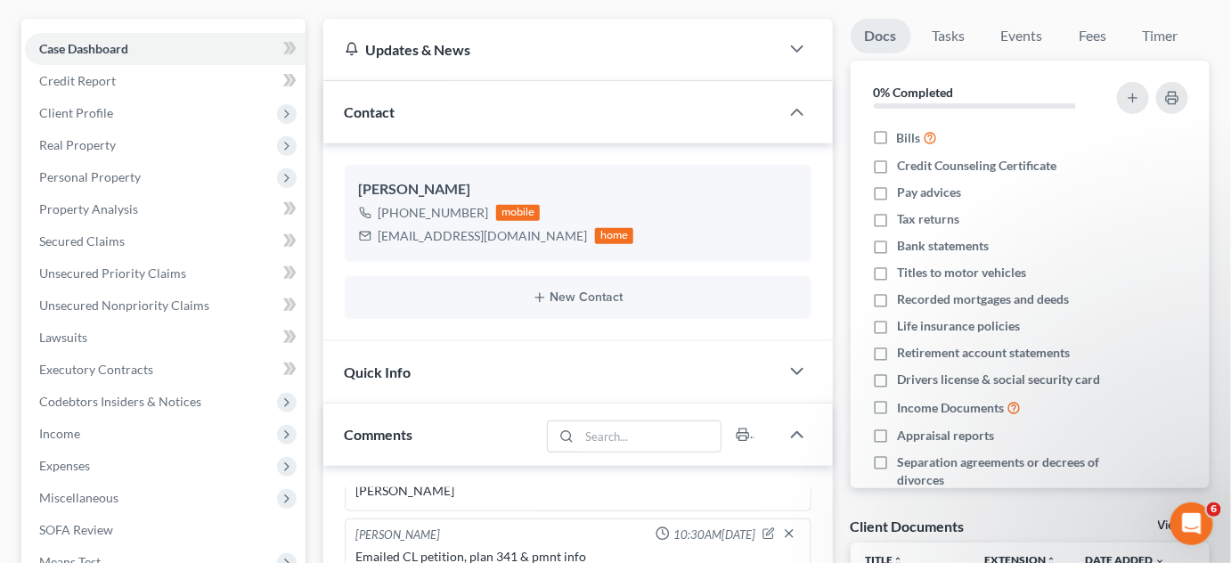
scroll to position [270, 0]
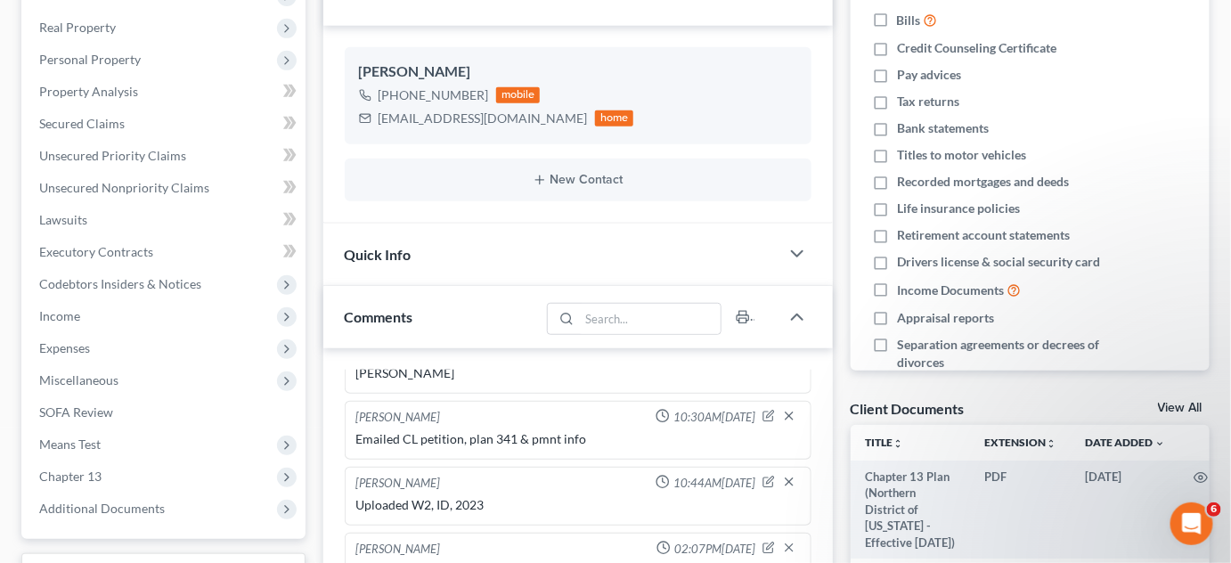
drag, startPoint x: 97, startPoint y: 477, endPoint x: 138, endPoint y: 544, distance: 79.2
click at [97, 477] on span "Chapter 13" at bounding box center [70, 476] width 62 height 15
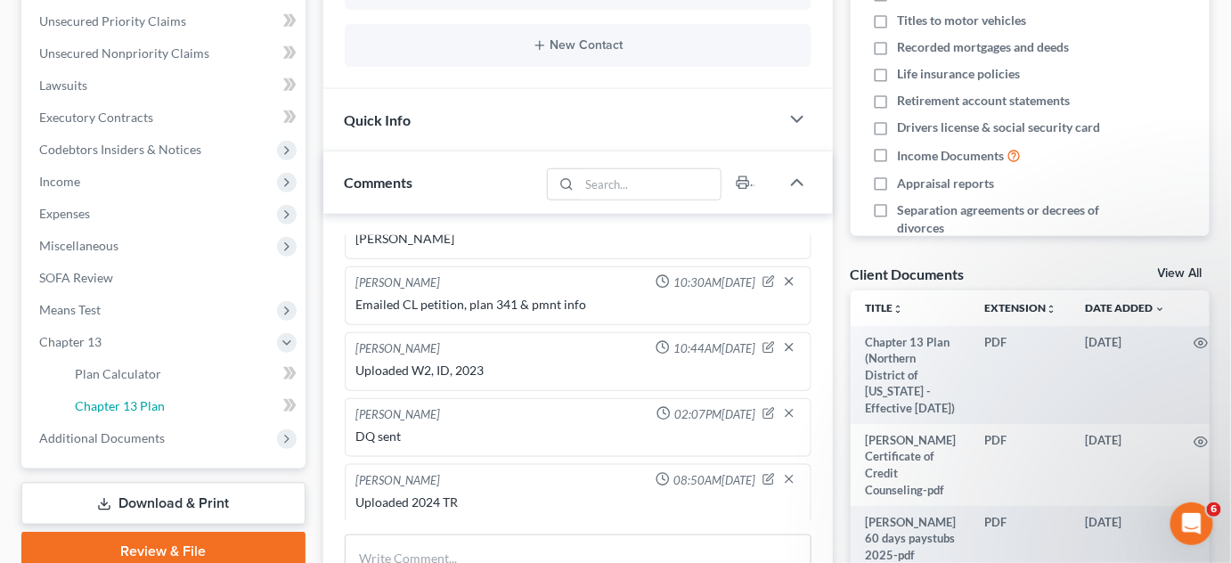
click at [111, 407] on span "Chapter 13 Plan" at bounding box center [120, 405] width 90 height 15
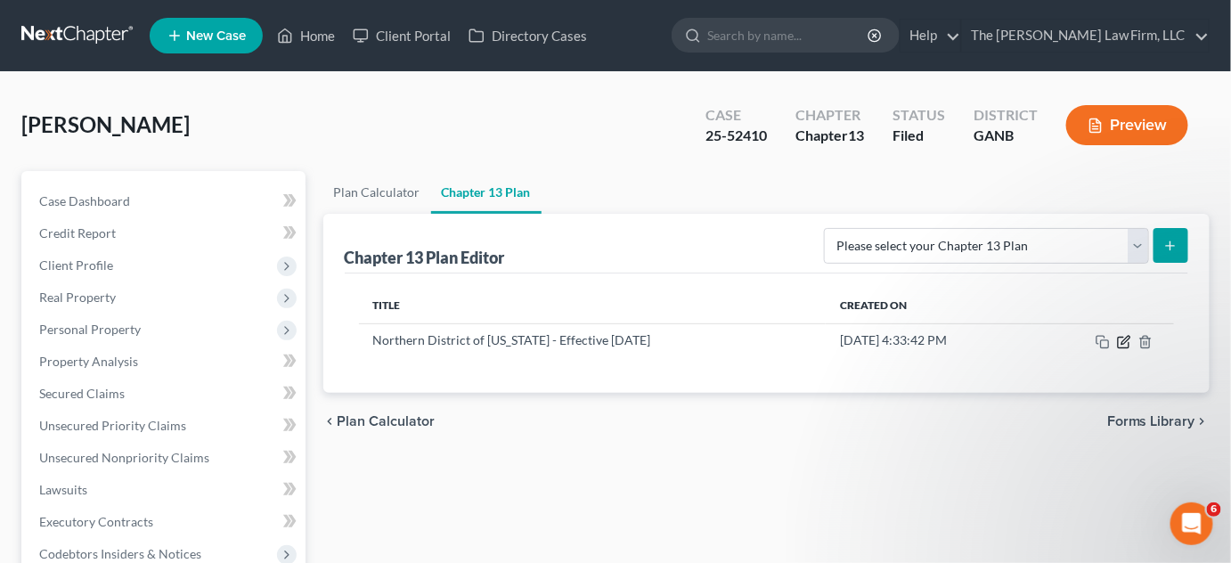
click at [1121, 340] on icon "button" at bounding box center [1124, 342] width 14 height 14
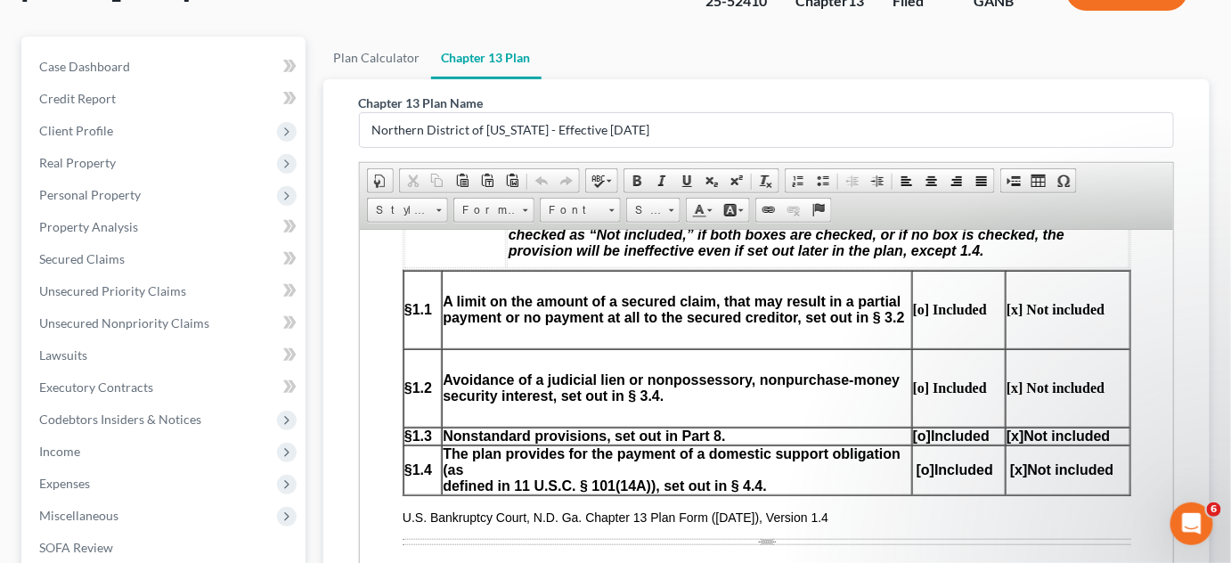
scroll to position [1215, 0]
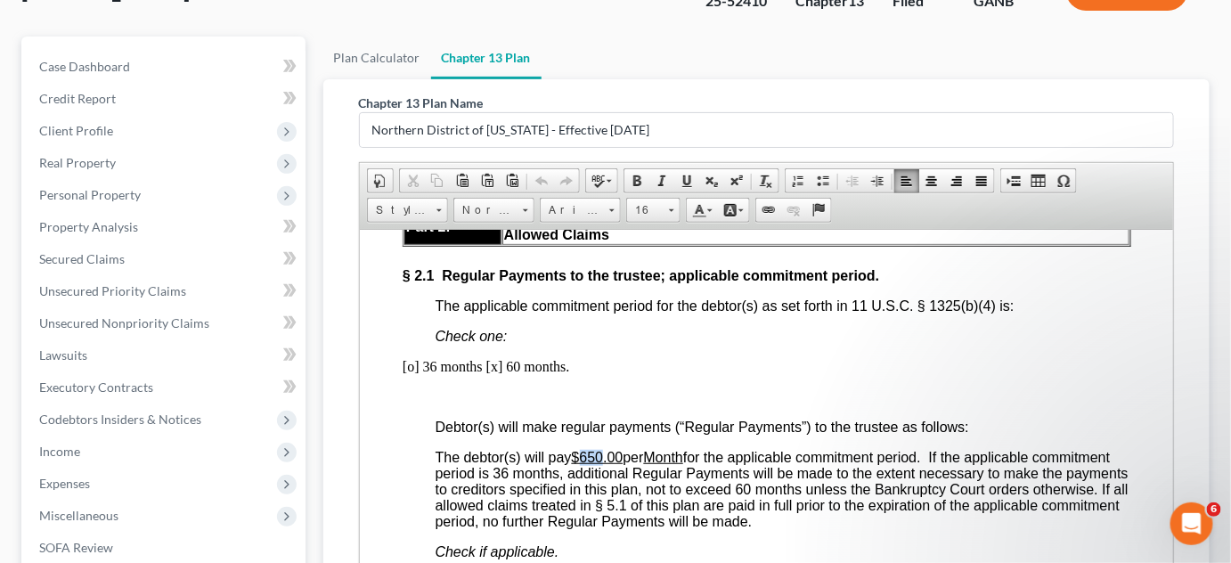
drag, startPoint x: 606, startPoint y: 497, endPoint x: 581, endPoint y: 496, distance: 25.0
click at [581, 464] on u "$650.00" at bounding box center [597, 456] width 52 height 15
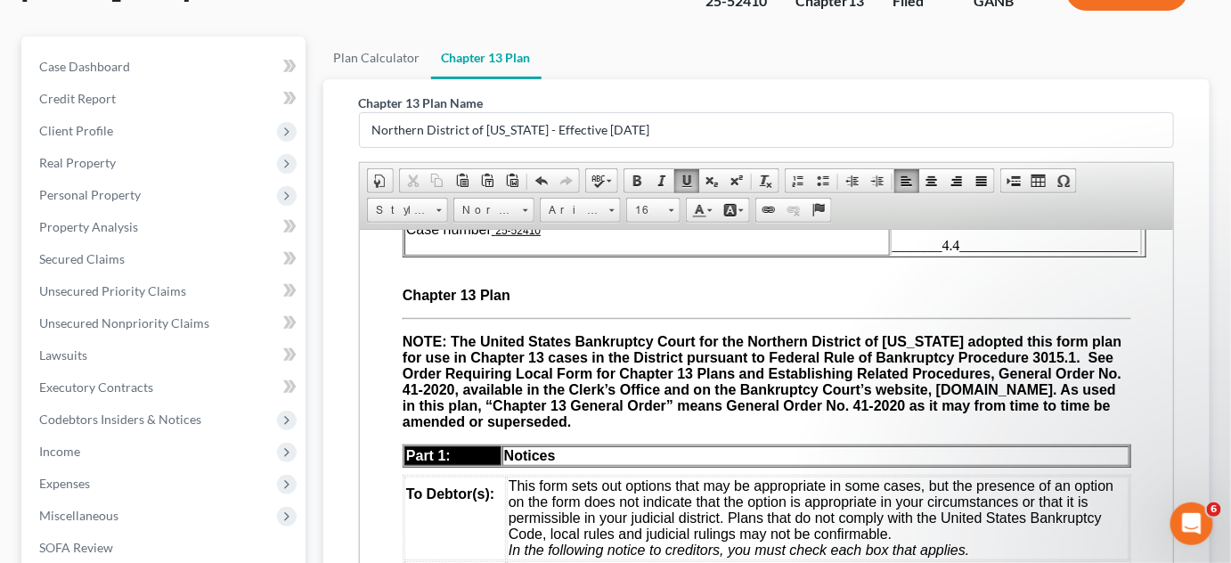
scroll to position [0, 0]
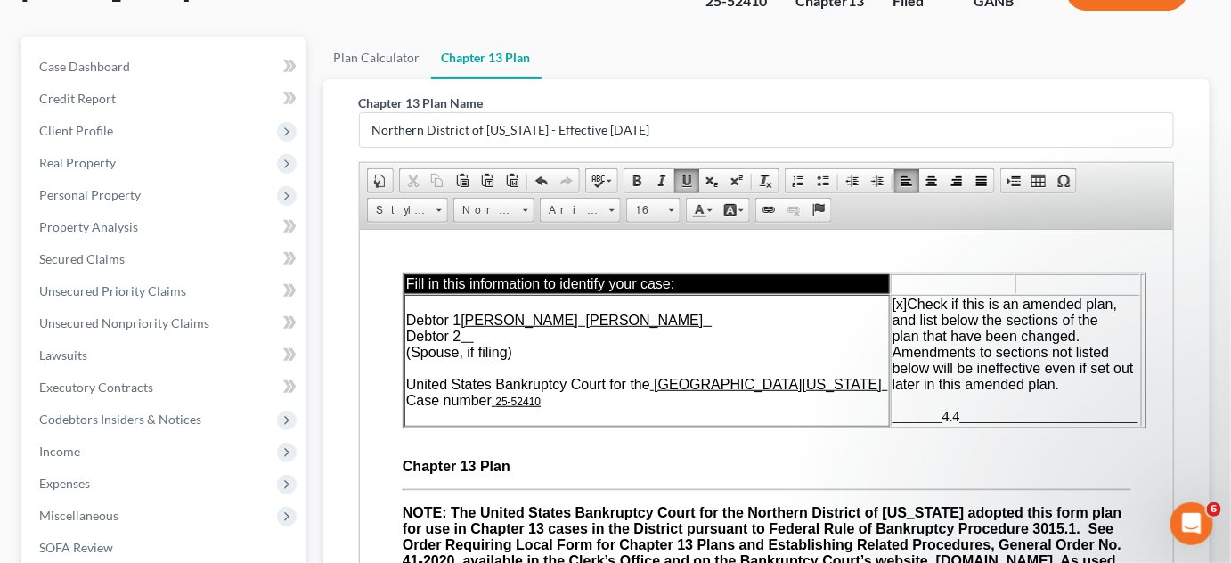
click at [933, 419] on span "_______4.4_________________________" at bounding box center [1015, 415] width 246 height 15
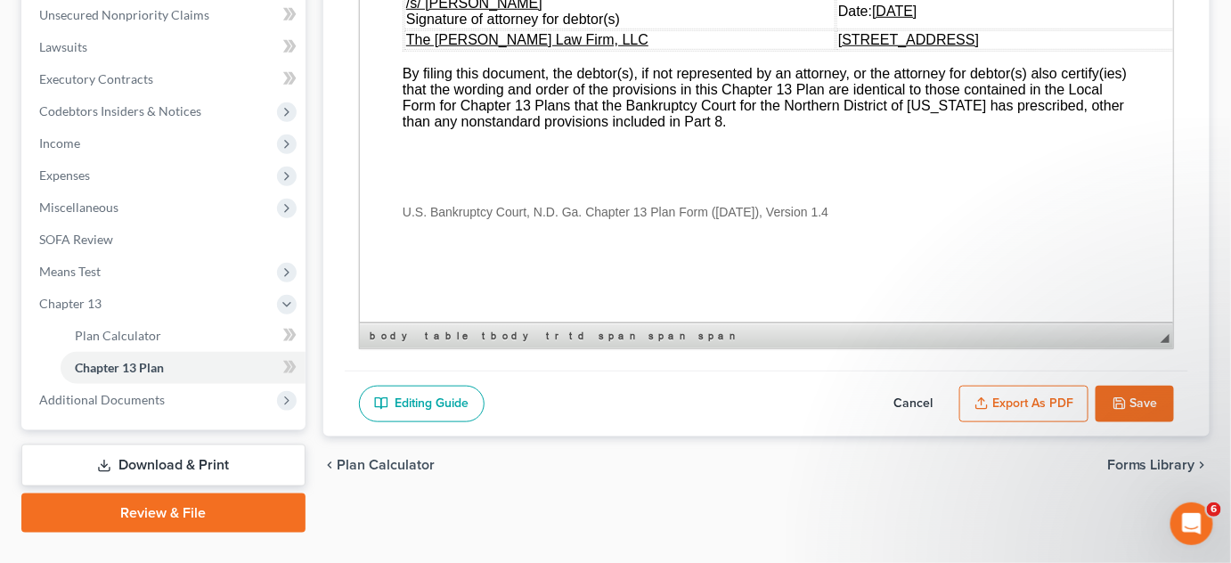
scroll to position [479, 0]
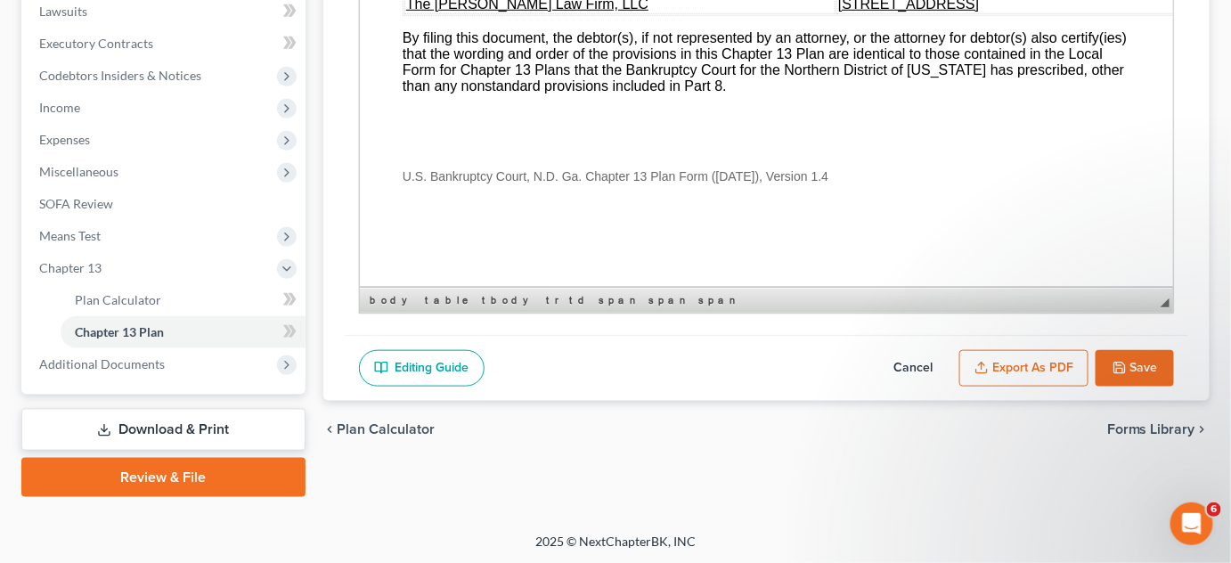
click at [1130, 367] on button "Save" at bounding box center [1135, 368] width 78 height 37
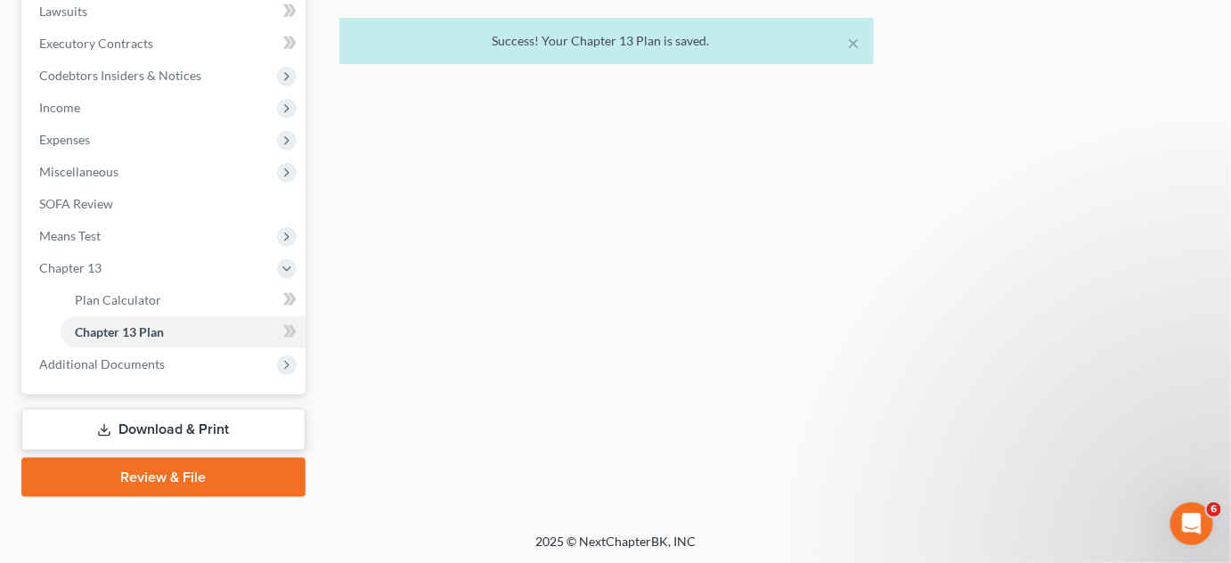
scroll to position [0, 0]
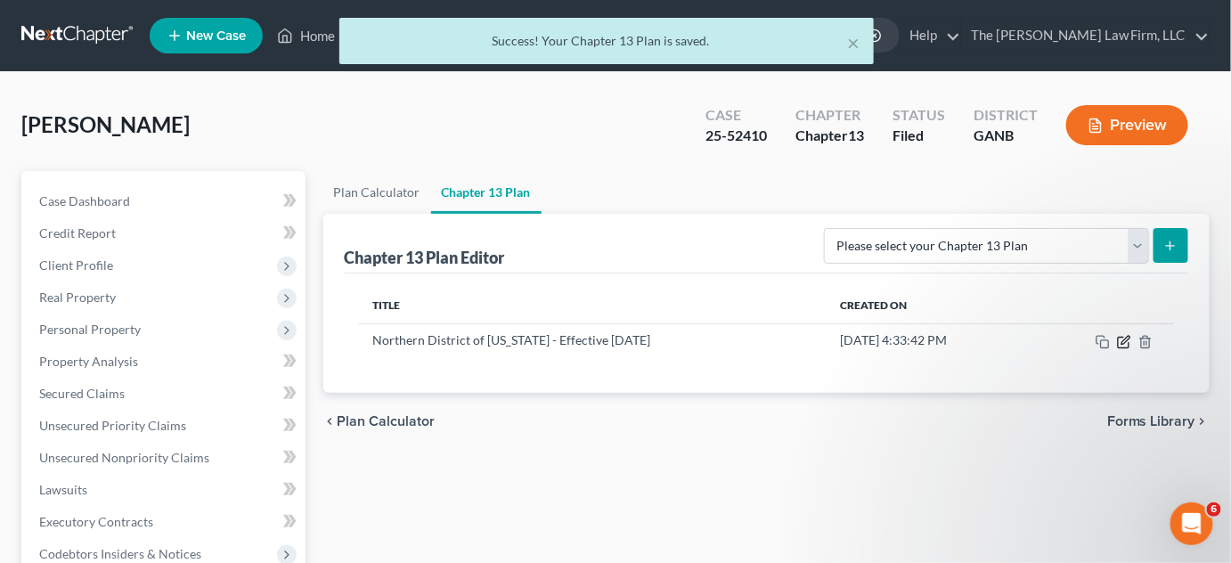
click at [1124, 343] on icon "button" at bounding box center [1124, 342] width 14 height 14
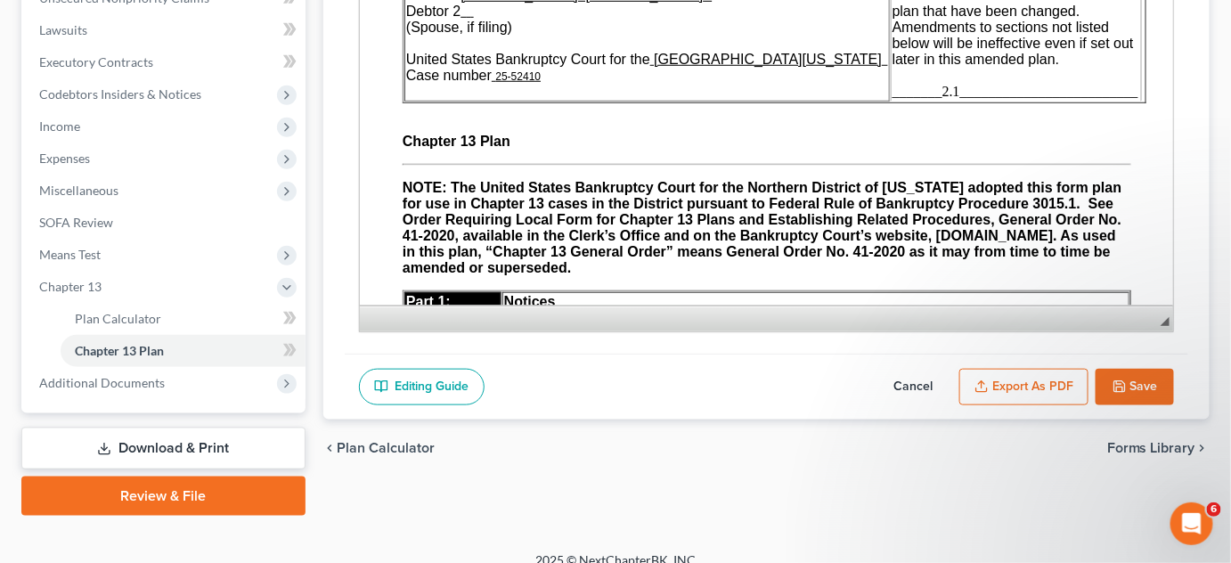
scroll to position [479, 0]
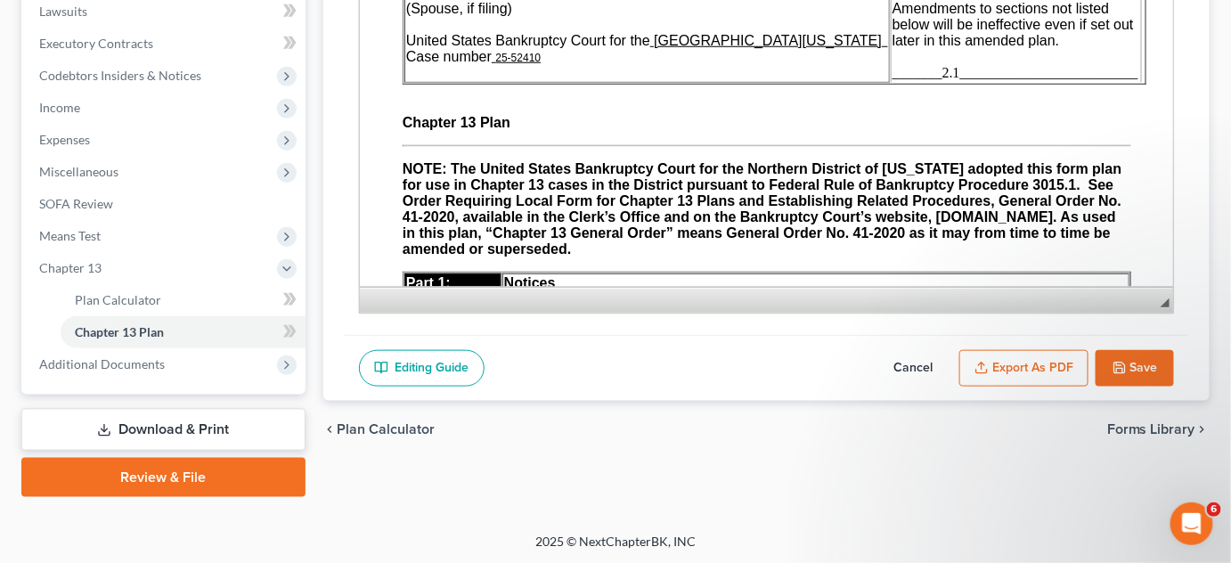
click at [1015, 351] on button "Export as PDF" at bounding box center [1024, 368] width 129 height 37
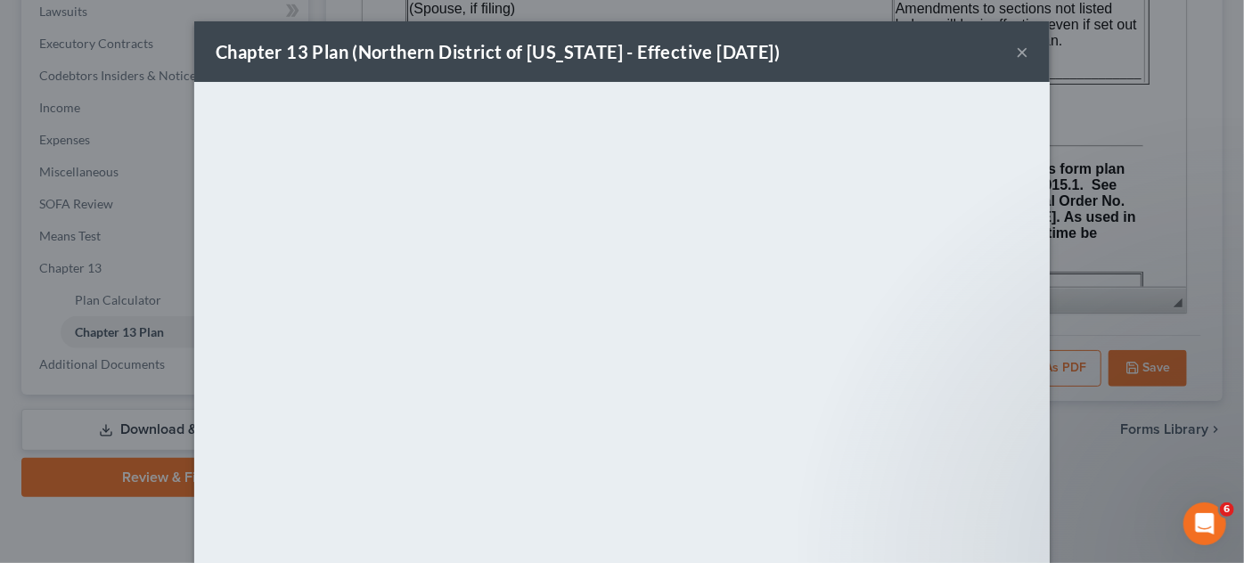
drag, startPoint x: 1117, startPoint y: 119, endPoint x: 1108, endPoint y: 110, distance: 12.6
click at [1119, 118] on div "Chapter 13 Plan (Northern District of [US_STATE] - Effective [DATE]) × <object …" at bounding box center [622, 281] width 1244 height 563
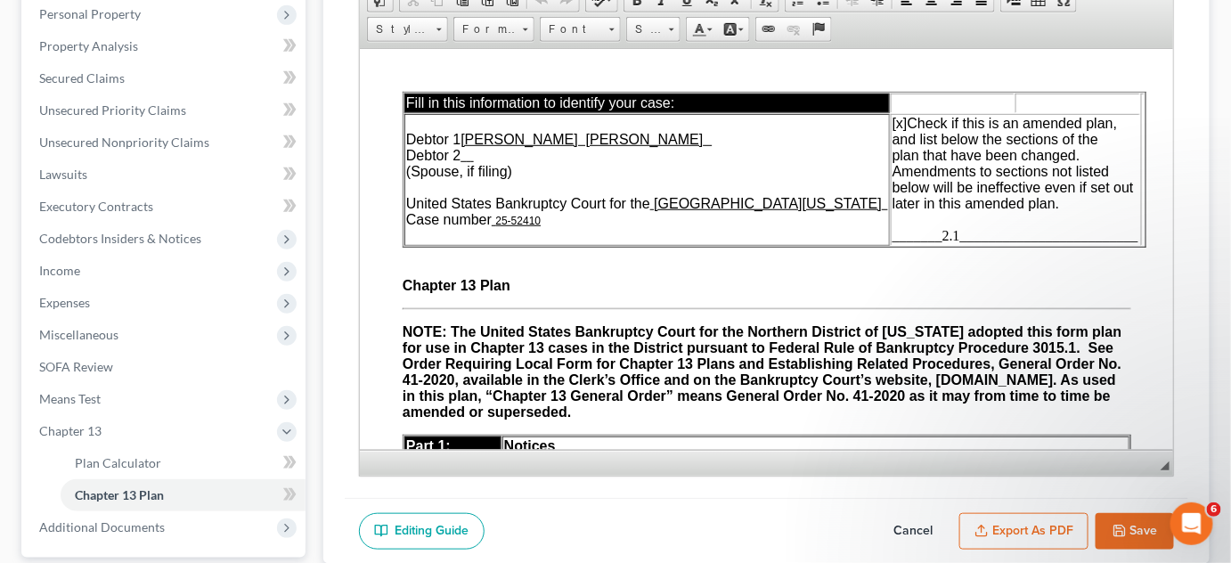
scroll to position [0, 0]
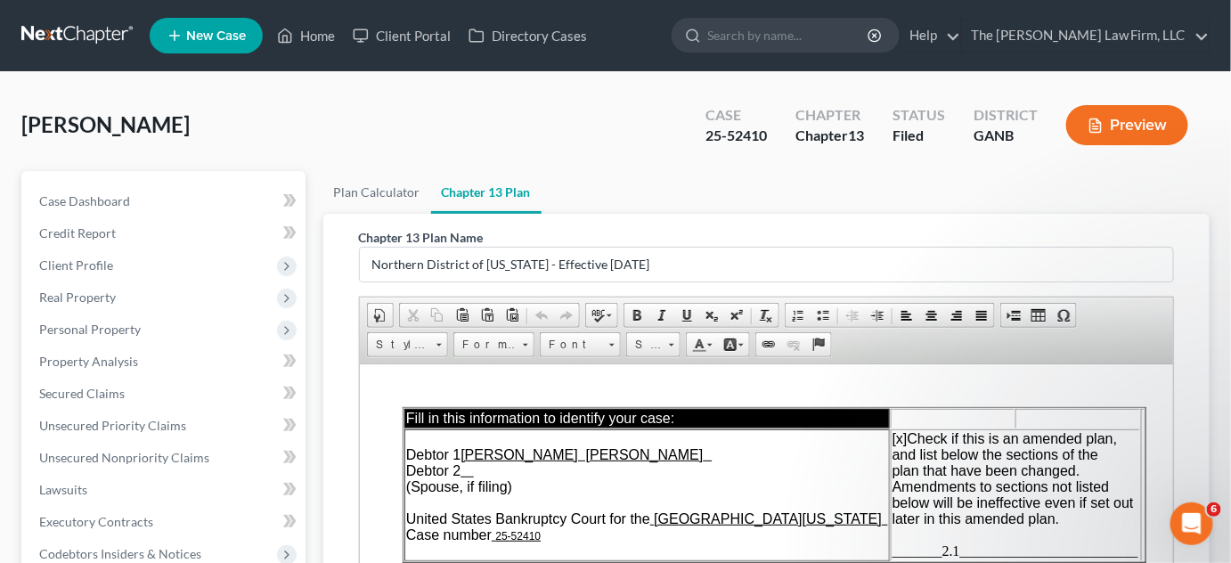
click at [819, 23] on input "search" at bounding box center [789, 35] width 163 height 33
type input "[PERSON_NAME]"
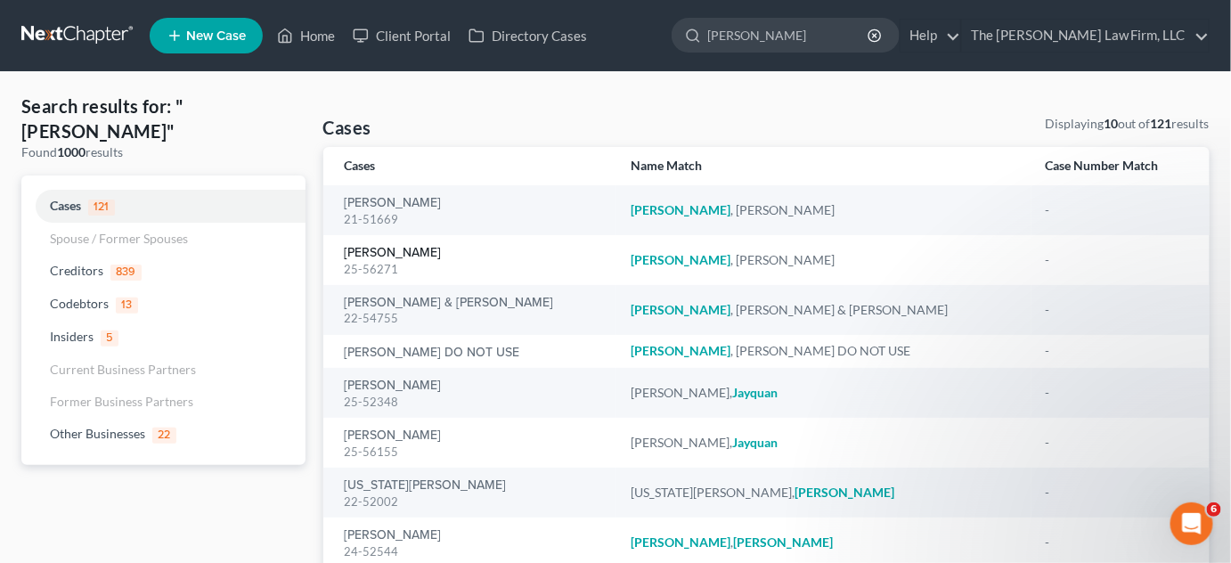
click at [370, 253] on link "[PERSON_NAME]" at bounding box center [393, 253] width 97 height 12
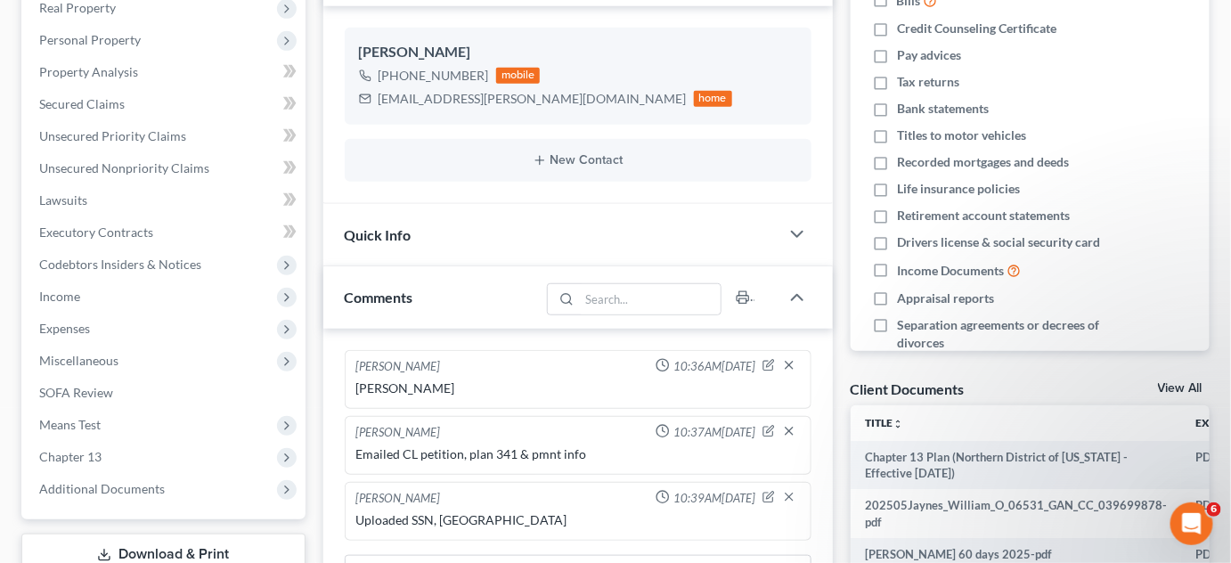
scroll to position [405, 0]
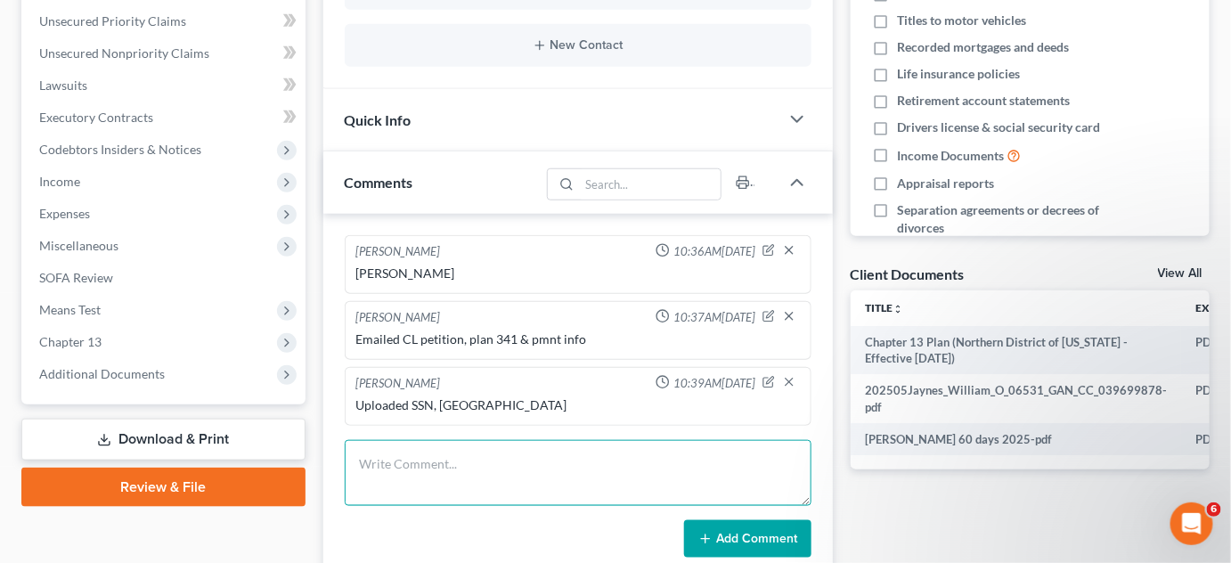
drag, startPoint x: 438, startPoint y: 460, endPoint x: 439, endPoint y: 449, distance: 10.8
click at [439, 460] on textarea at bounding box center [578, 473] width 467 height 66
type textarea "Uploaded 2024 TR"
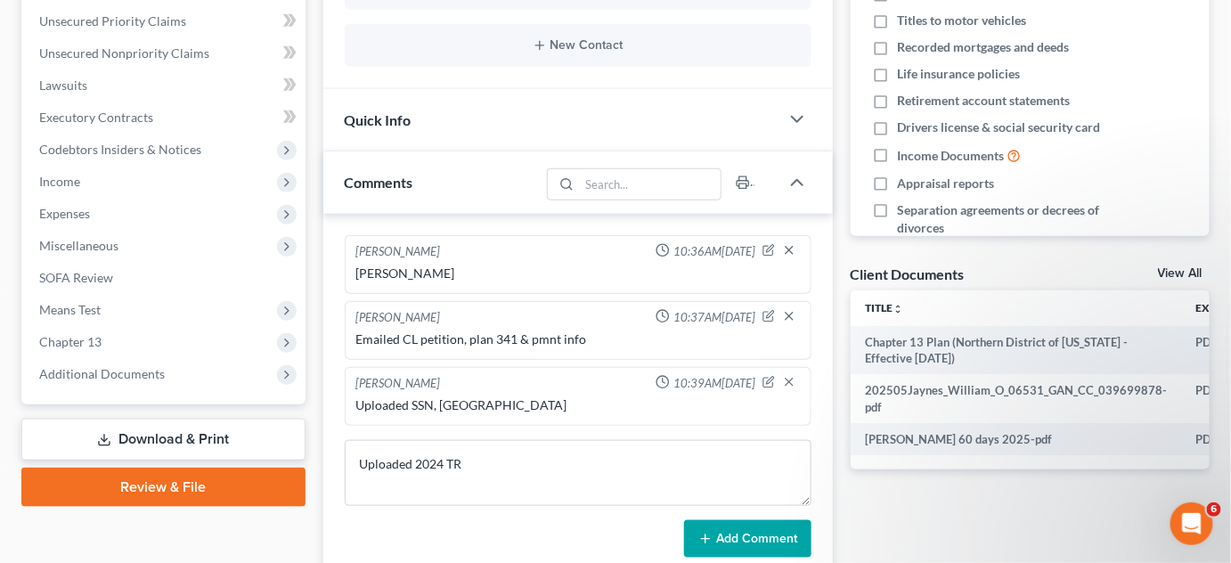
click at [729, 524] on button "Add Comment" at bounding box center [747, 538] width 127 height 37
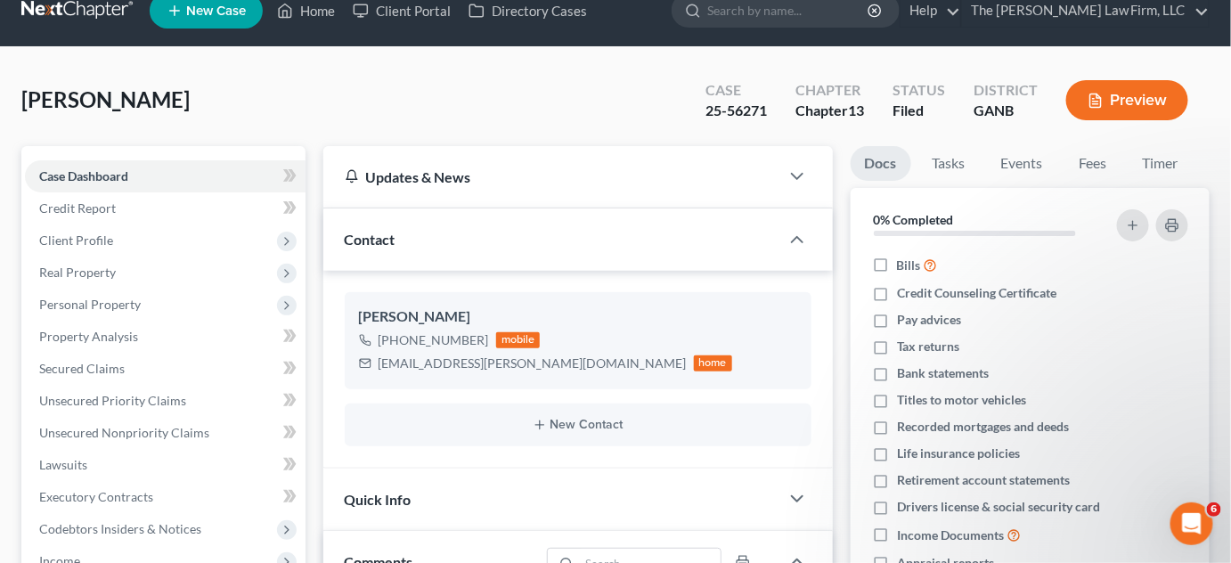
scroll to position [0, 0]
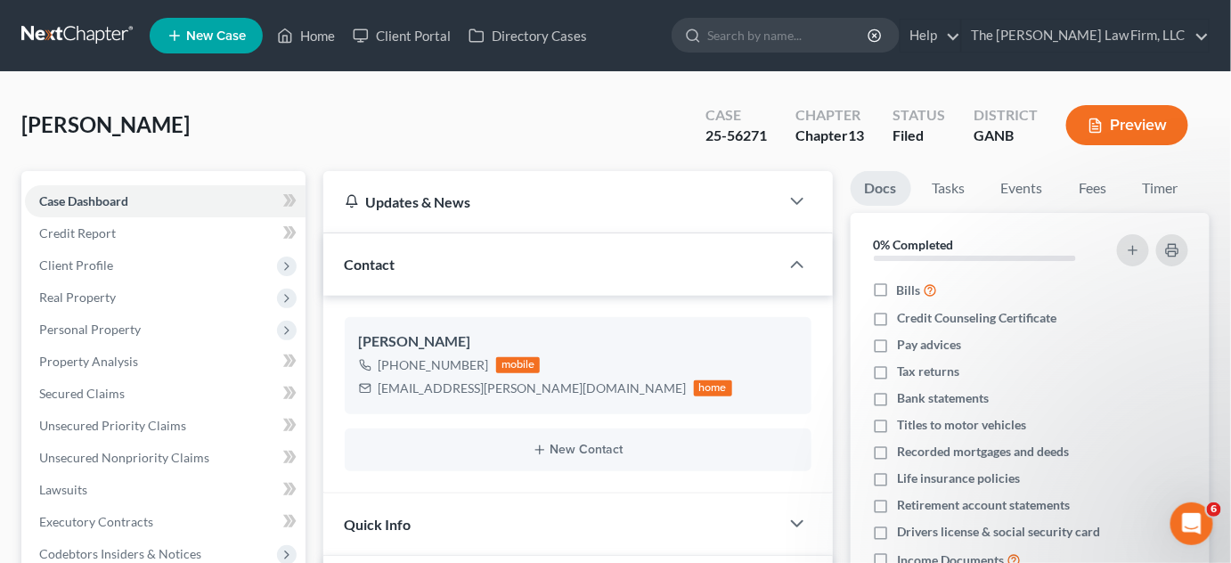
click at [793, 30] on input "search" at bounding box center [789, 35] width 163 height 33
type input "[PERSON_NAME]"
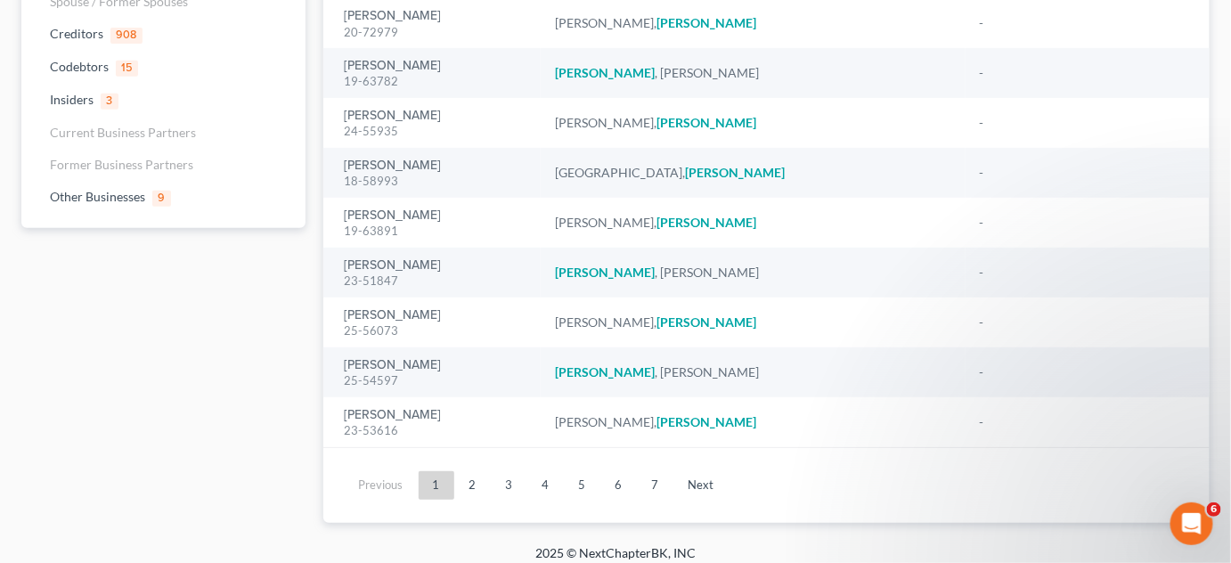
scroll to position [250, 0]
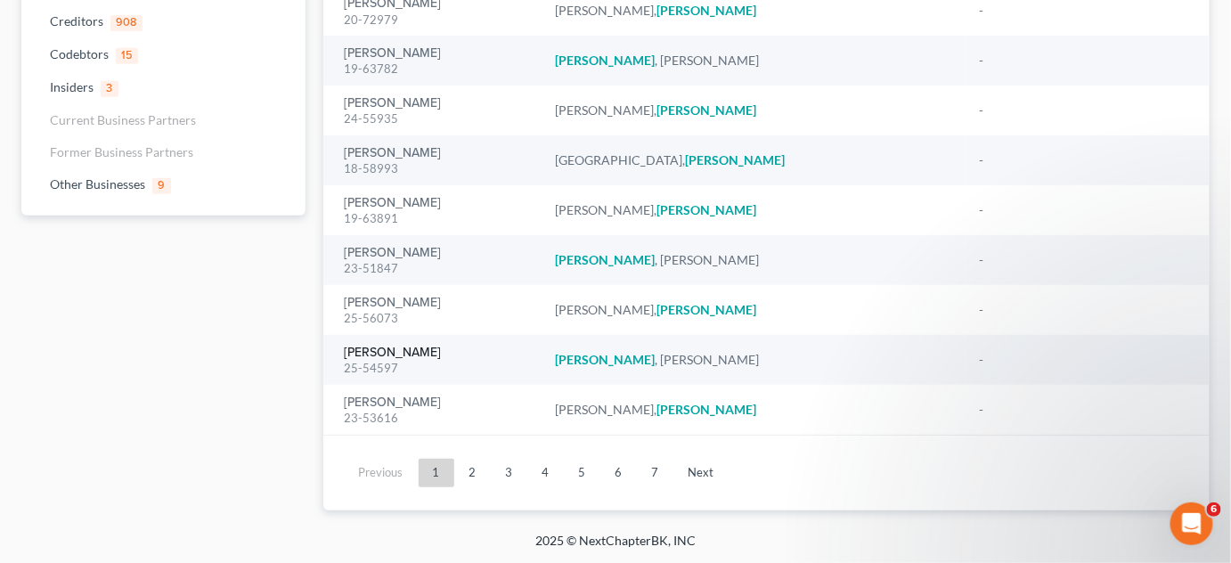
click at [401, 353] on link "[PERSON_NAME]" at bounding box center [393, 353] width 97 height 12
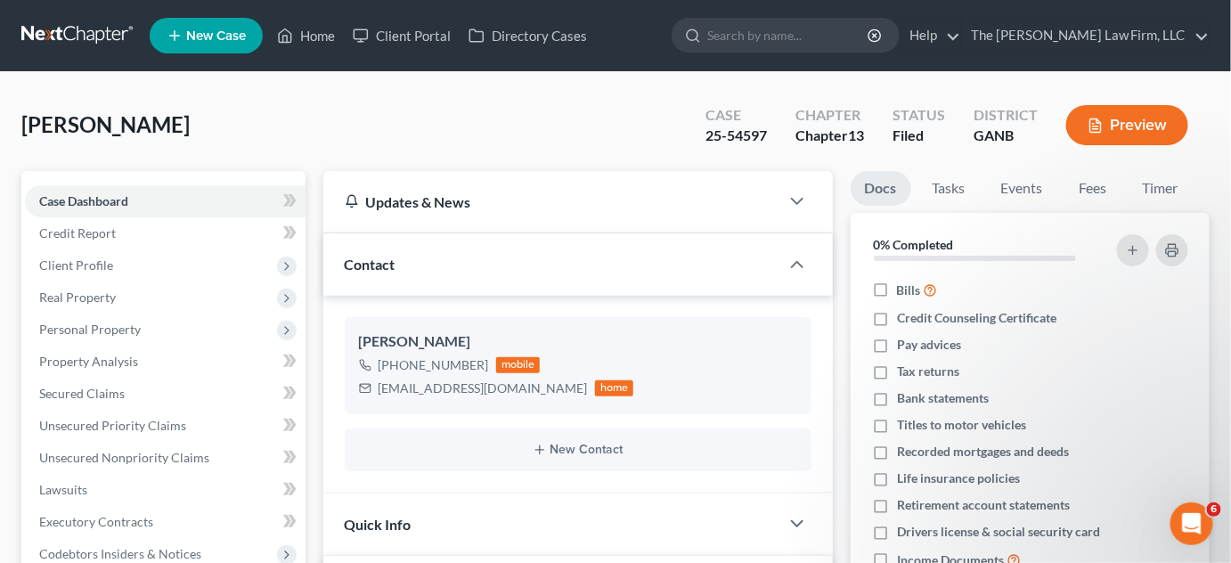
click at [790, 37] on input "search" at bounding box center [789, 35] width 163 height 33
type input "[PERSON_NAME] kev"
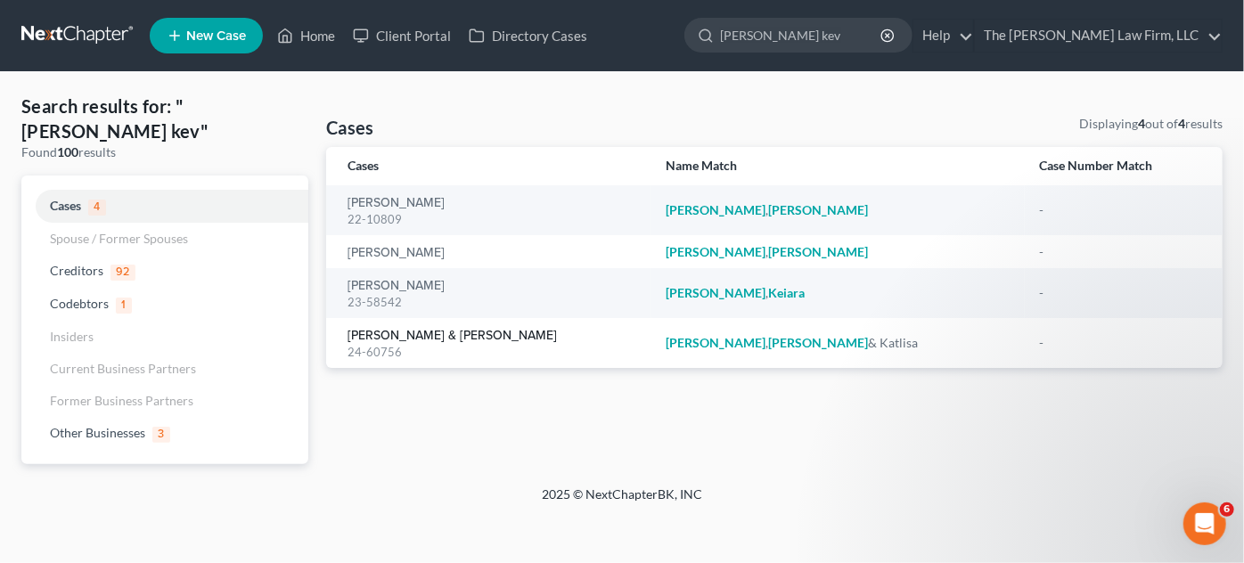
click at [351, 335] on link "[PERSON_NAME] & [PERSON_NAME]" at bounding box center [452, 336] width 209 height 12
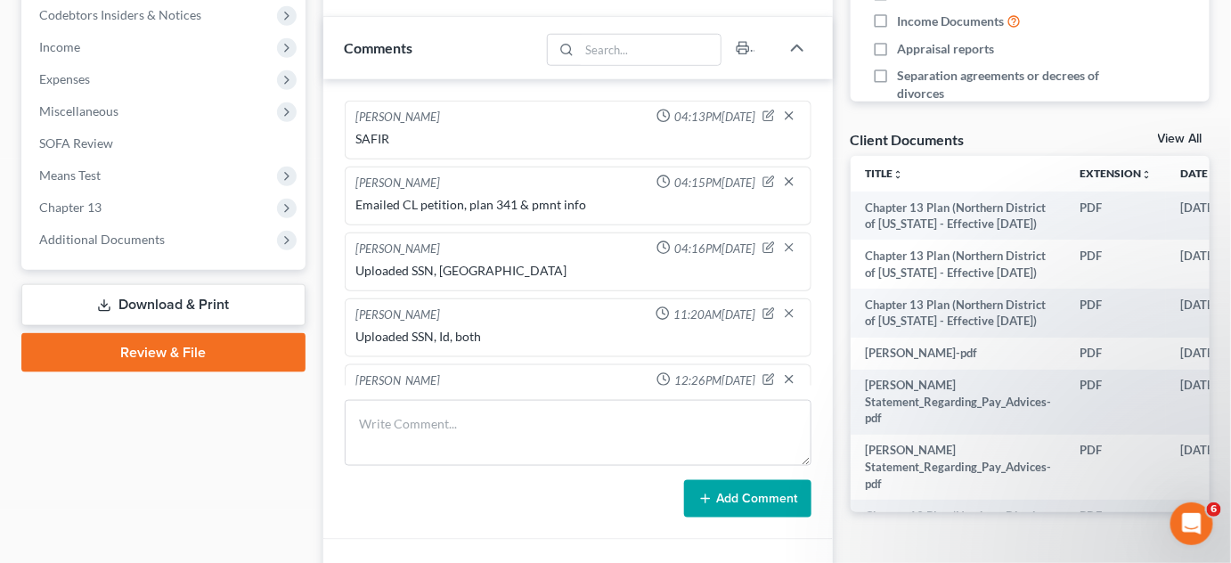
scroll to position [35, 0]
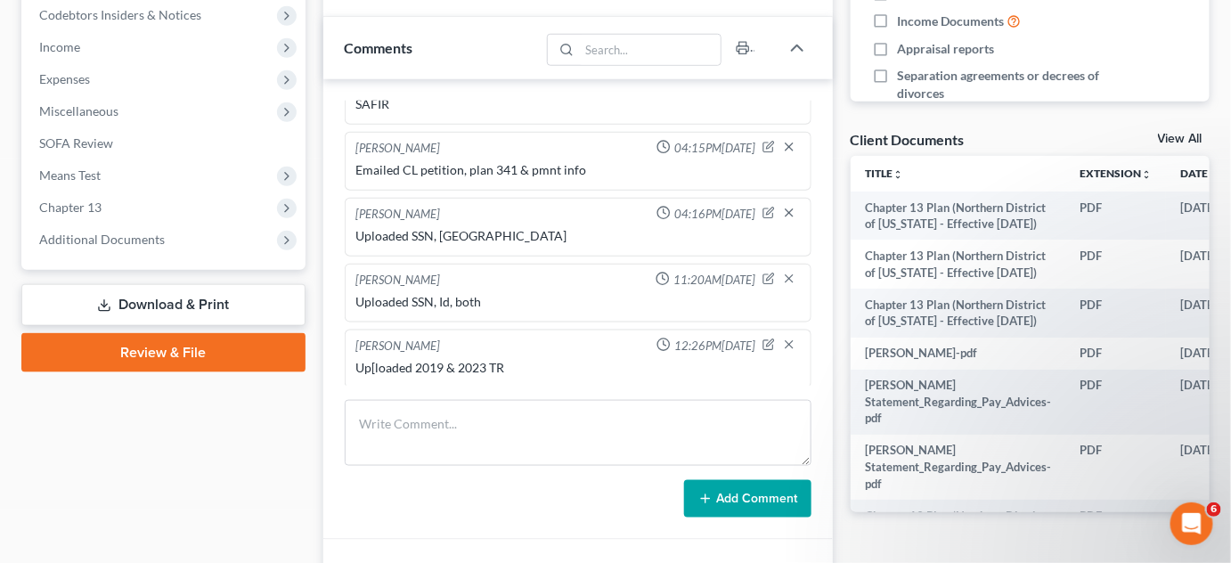
click at [66, 249] on span "Additional Documents" at bounding box center [165, 240] width 281 height 32
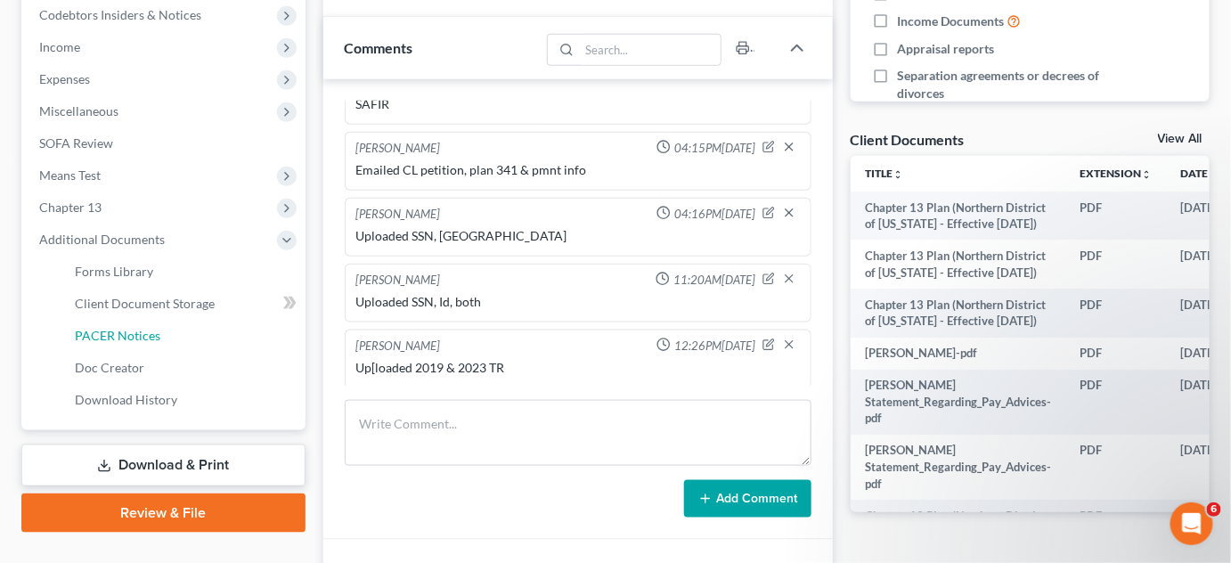
click at [95, 330] on span "PACER Notices" at bounding box center [118, 335] width 86 height 15
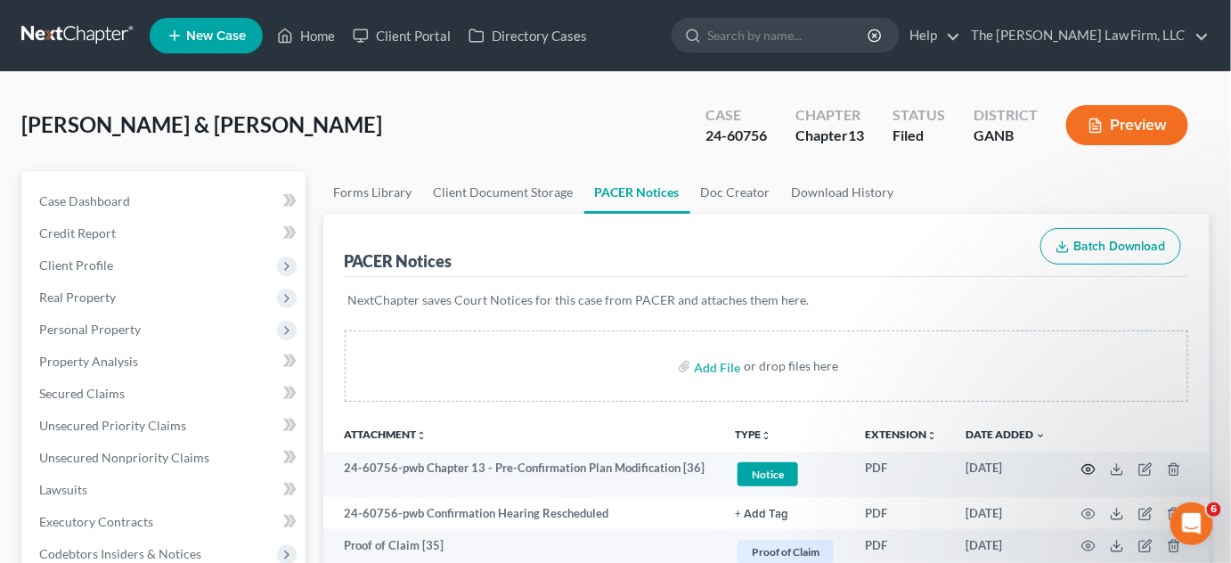
click at [1085, 464] on icon "button" at bounding box center [1089, 469] width 13 height 10
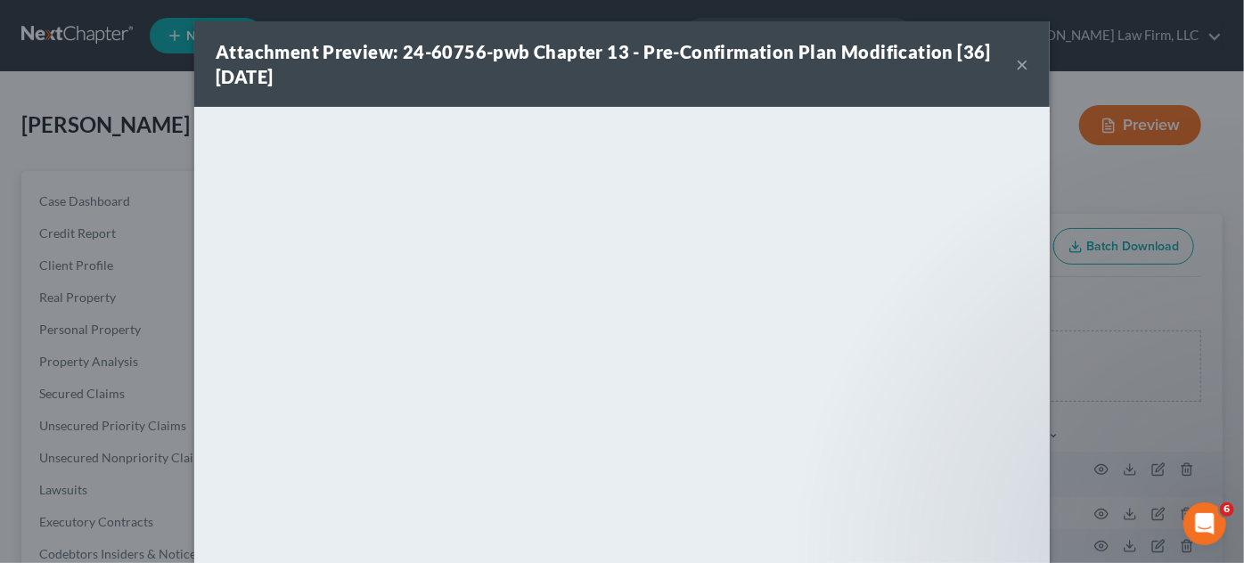
click at [1158, 296] on div "Attachment Preview: 24-60756-pwb Chapter 13 - Pre-Confirmation Plan Modificatio…" at bounding box center [622, 281] width 1244 height 563
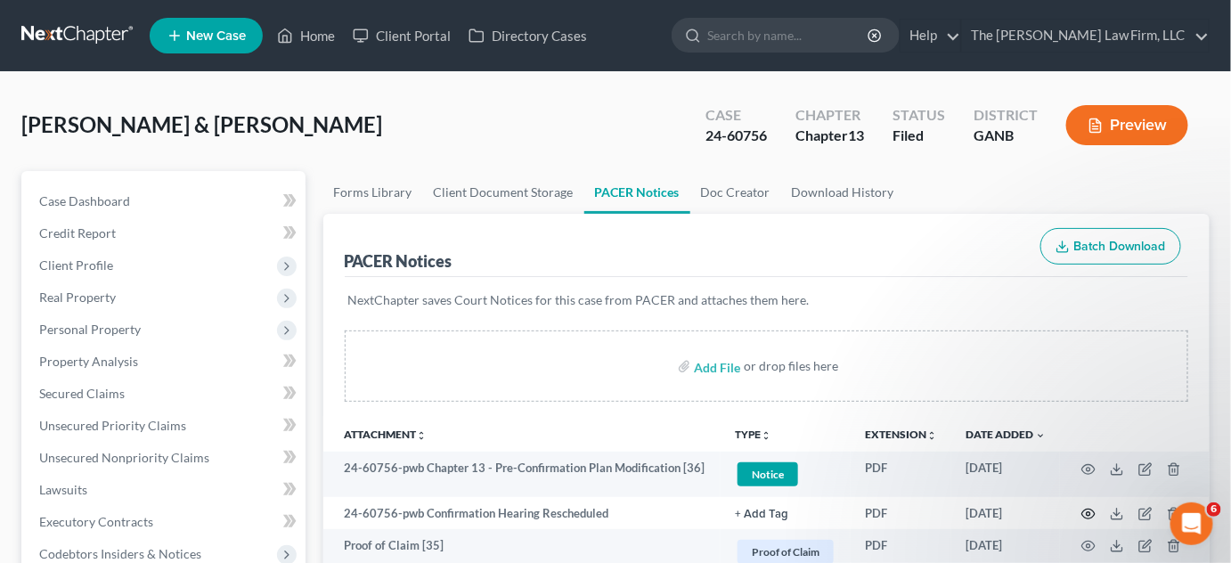
click at [1095, 512] on icon "button" at bounding box center [1089, 515] width 13 height 10
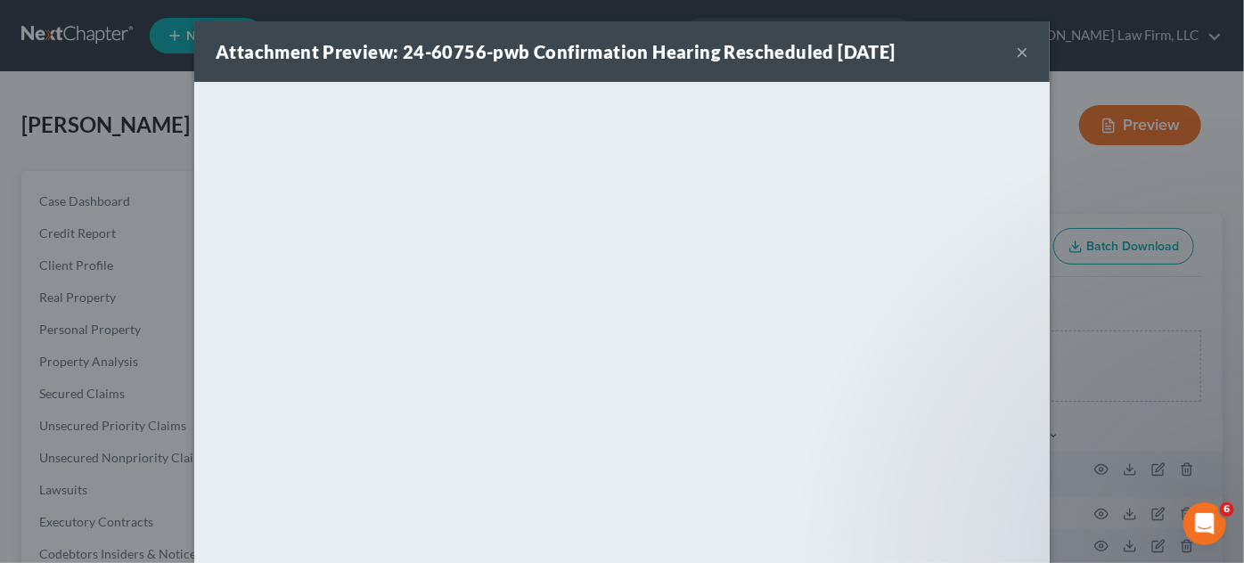
click at [1114, 301] on div "Attachment Preview: 24-60756-pwb Confirmation Hearing Rescheduled [DATE] × <obj…" at bounding box center [622, 281] width 1244 height 563
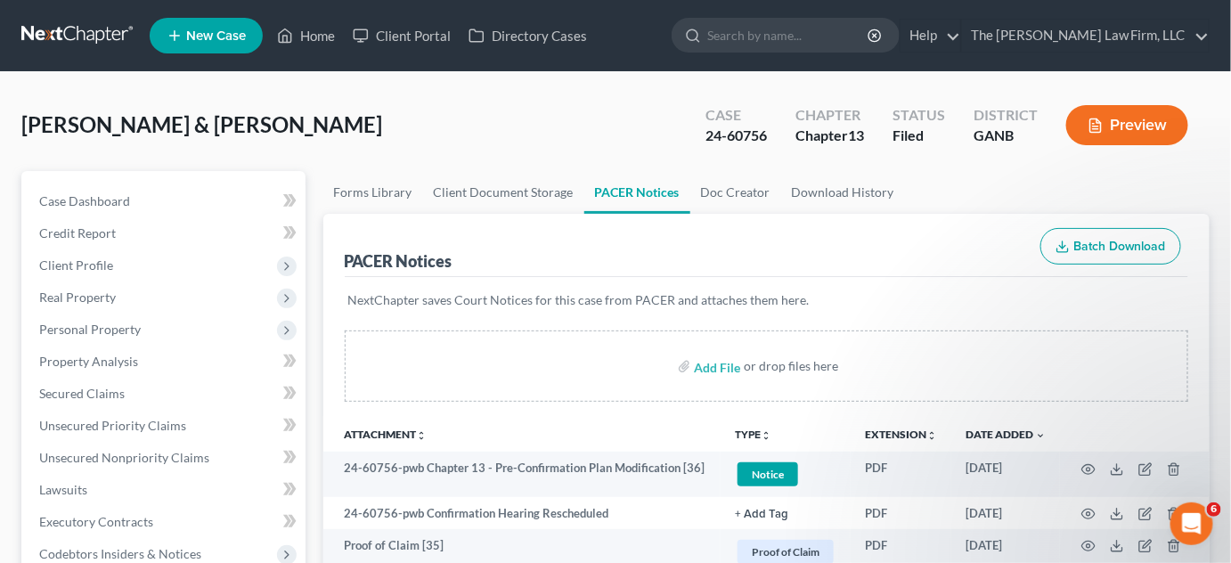
click at [422, 130] on div "[PERSON_NAME] & [PERSON_NAME] Upgraded Case 24-60756 Chapter Chapter 13 Status …" at bounding box center [615, 133] width 1189 height 78
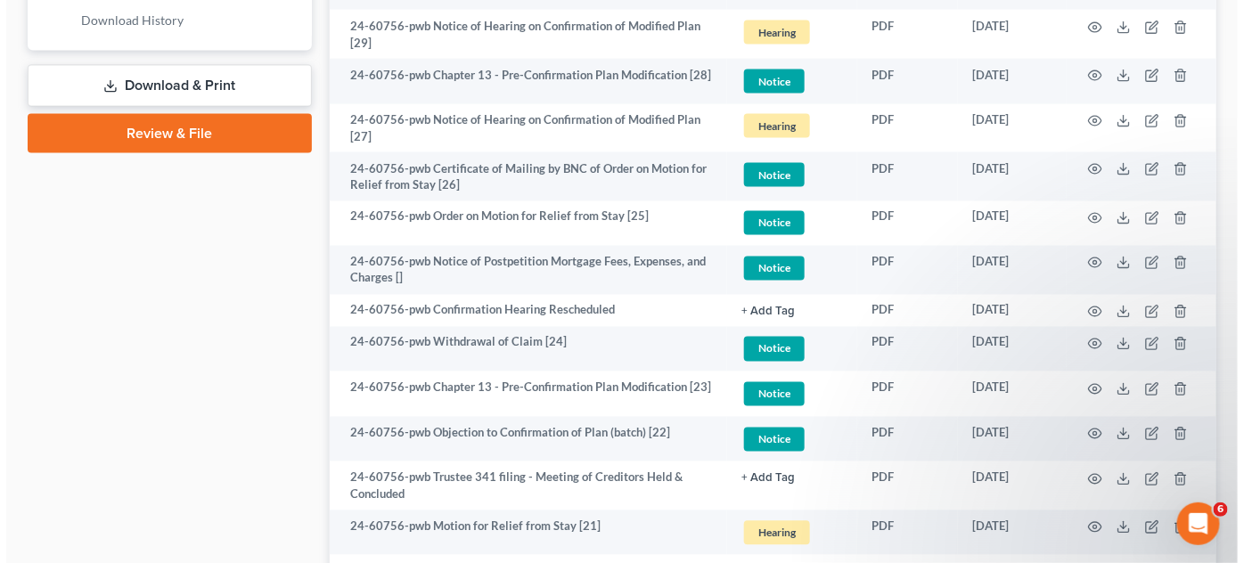
scroll to position [945, 0]
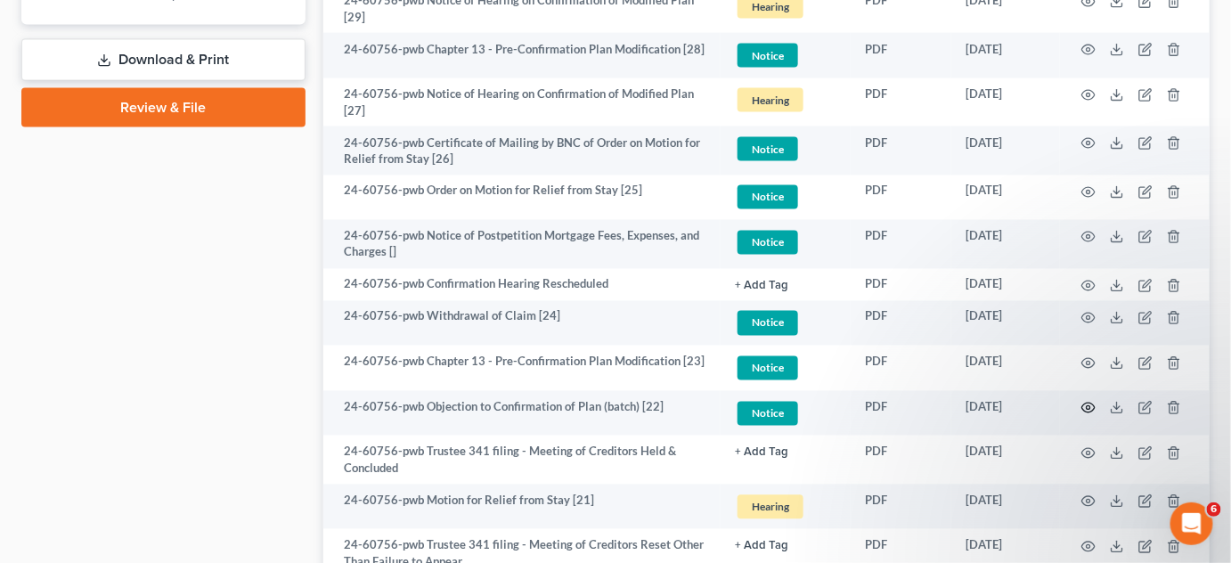
click at [1084, 408] on icon "button" at bounding box center [1089, 409] width 13 height 10
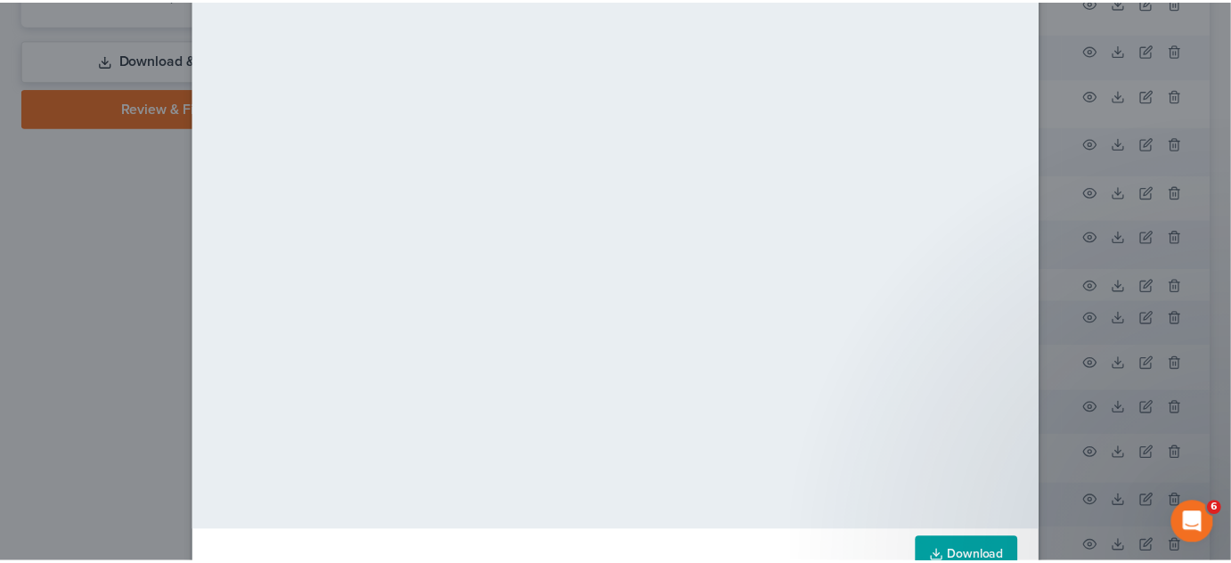
scroll to position [0, 0]
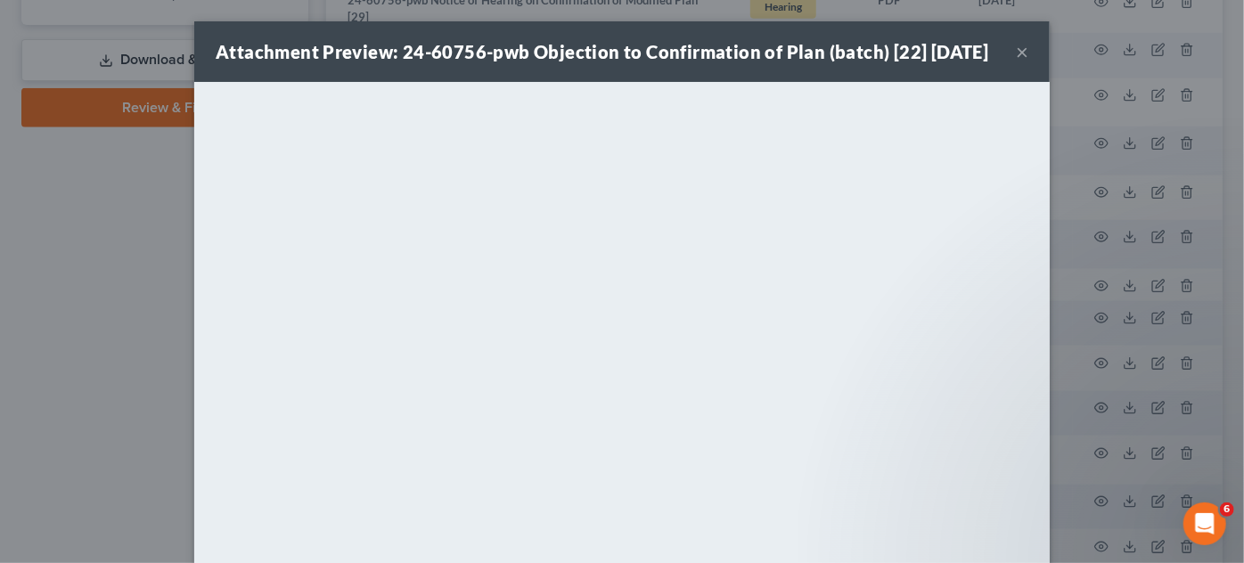
click at [81, 287] on div "Attachment Preview: 24-60756-pwb Objection to Confirmation of Plan (batch) [22]…" at bounding box center [622, 281] width 1244 height 563
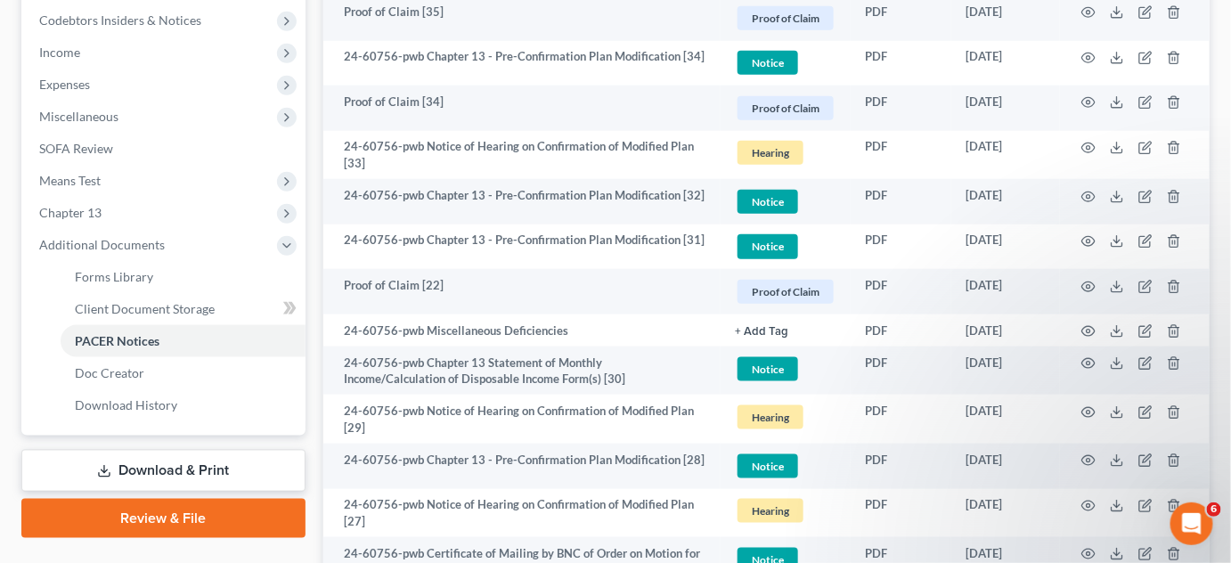
scroll to position [539, 0]
